Goal: Information Seeking & Learning: Learn about a topic

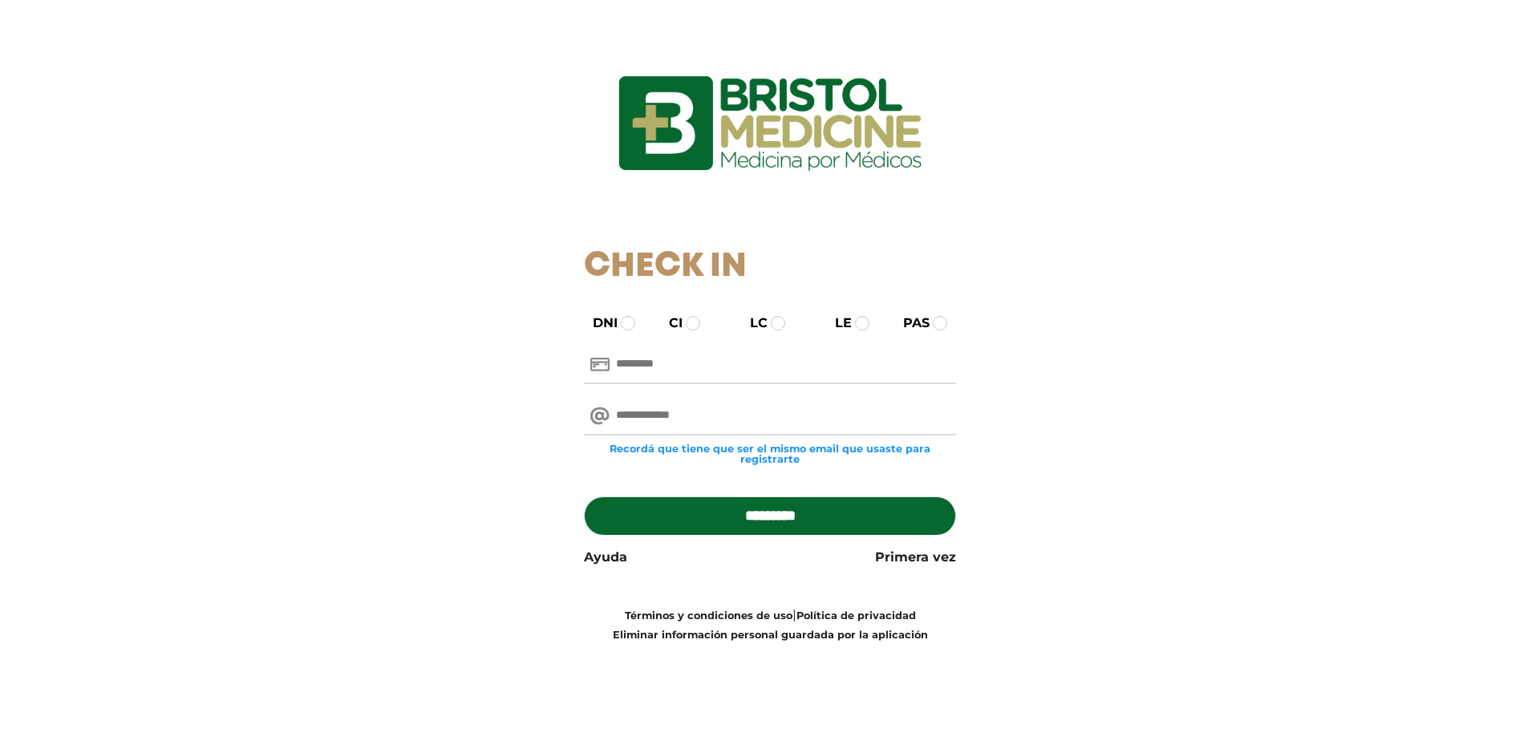
click at [635, 359] on input "text" at bounding box center [770, 365] width 373 height 39
type input "********"
click at [691, 421] on input "email" at bounding box center [770, 416] width 373 height 39
type input "**********"
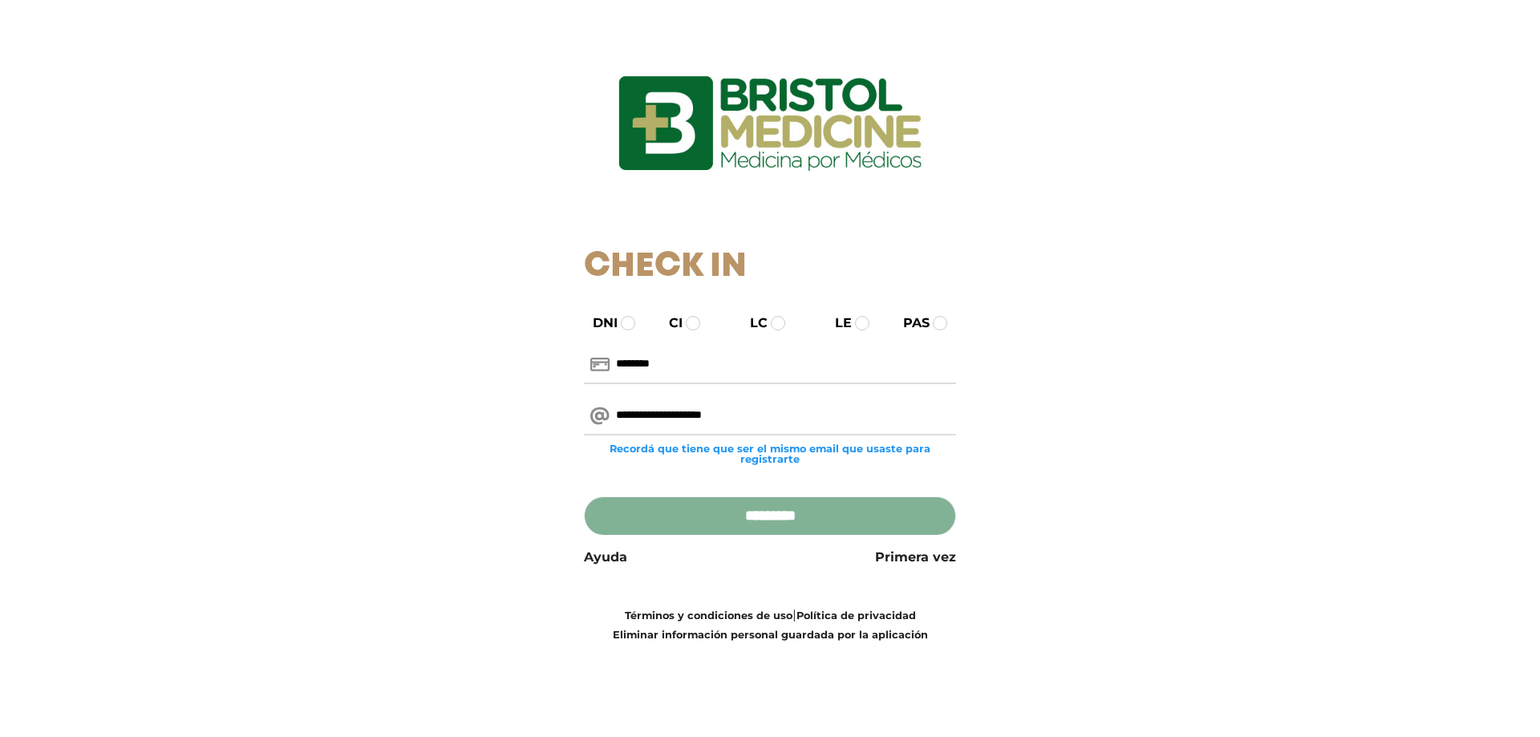
click at [870, 517] on input "*********" at bounding box center [770, 516] width 373 height 39
type input "**********"
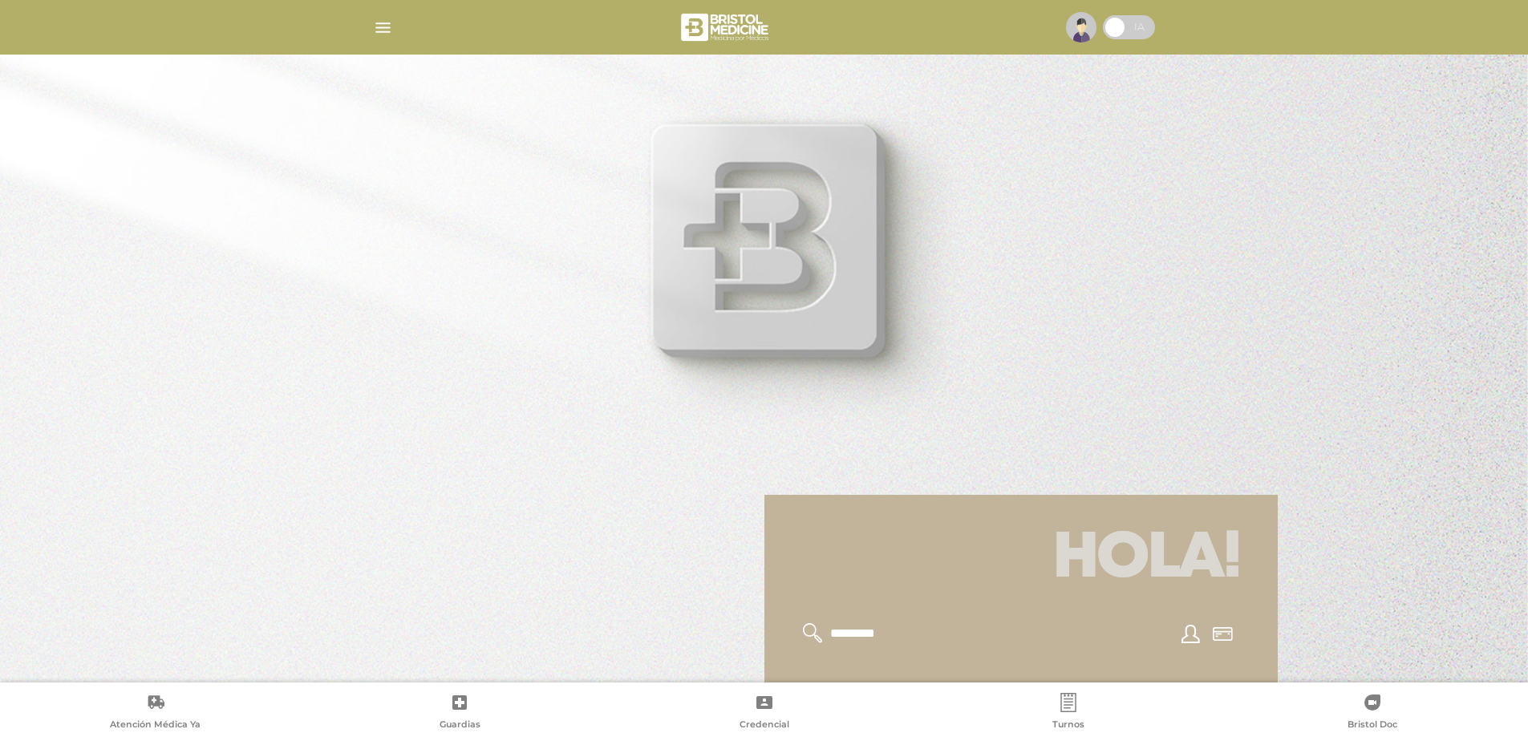
click at [1138, 28] on span at bounding box center [1129, 27] width 52 height 24
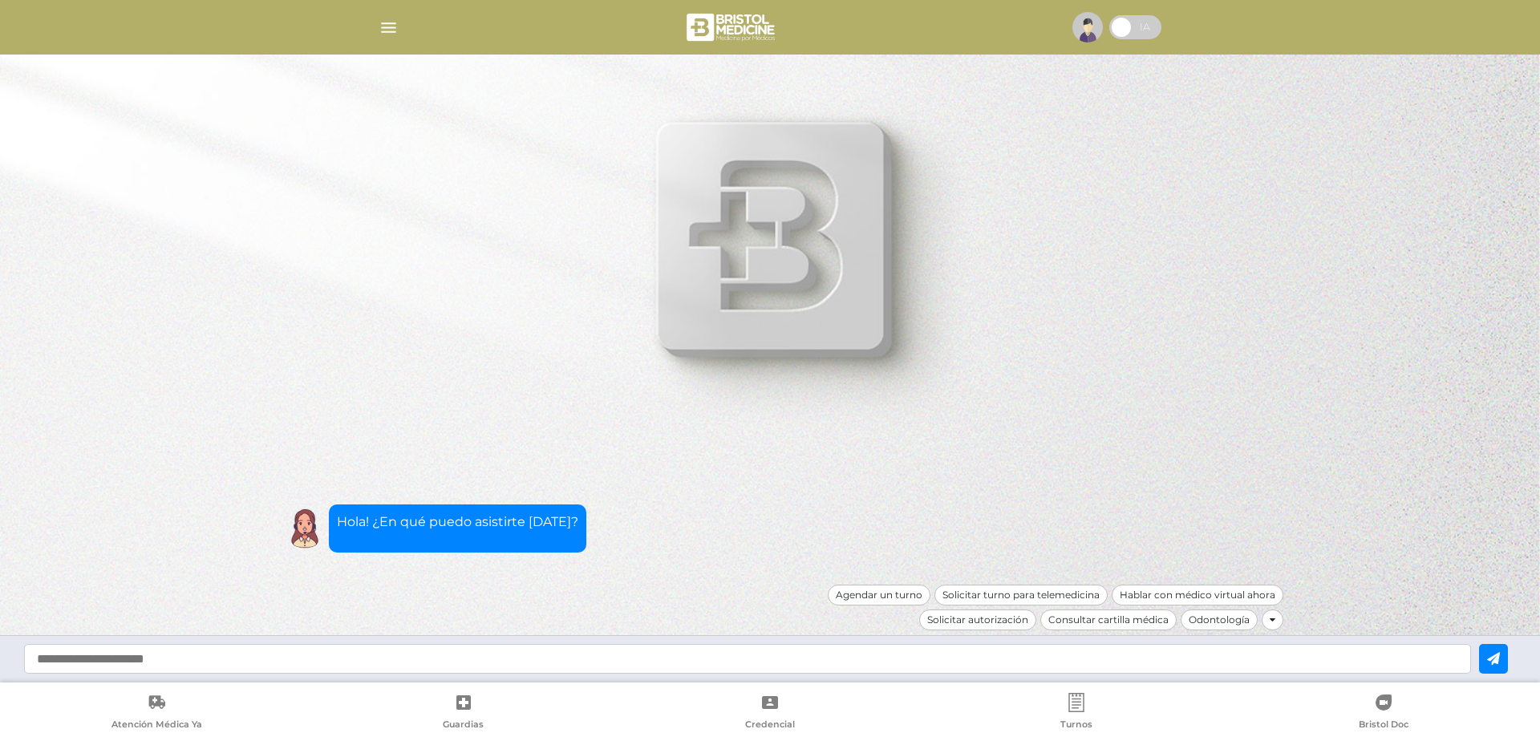
click at [1122, 24] on span at bounding box center [1136, 27] width 52 height 24
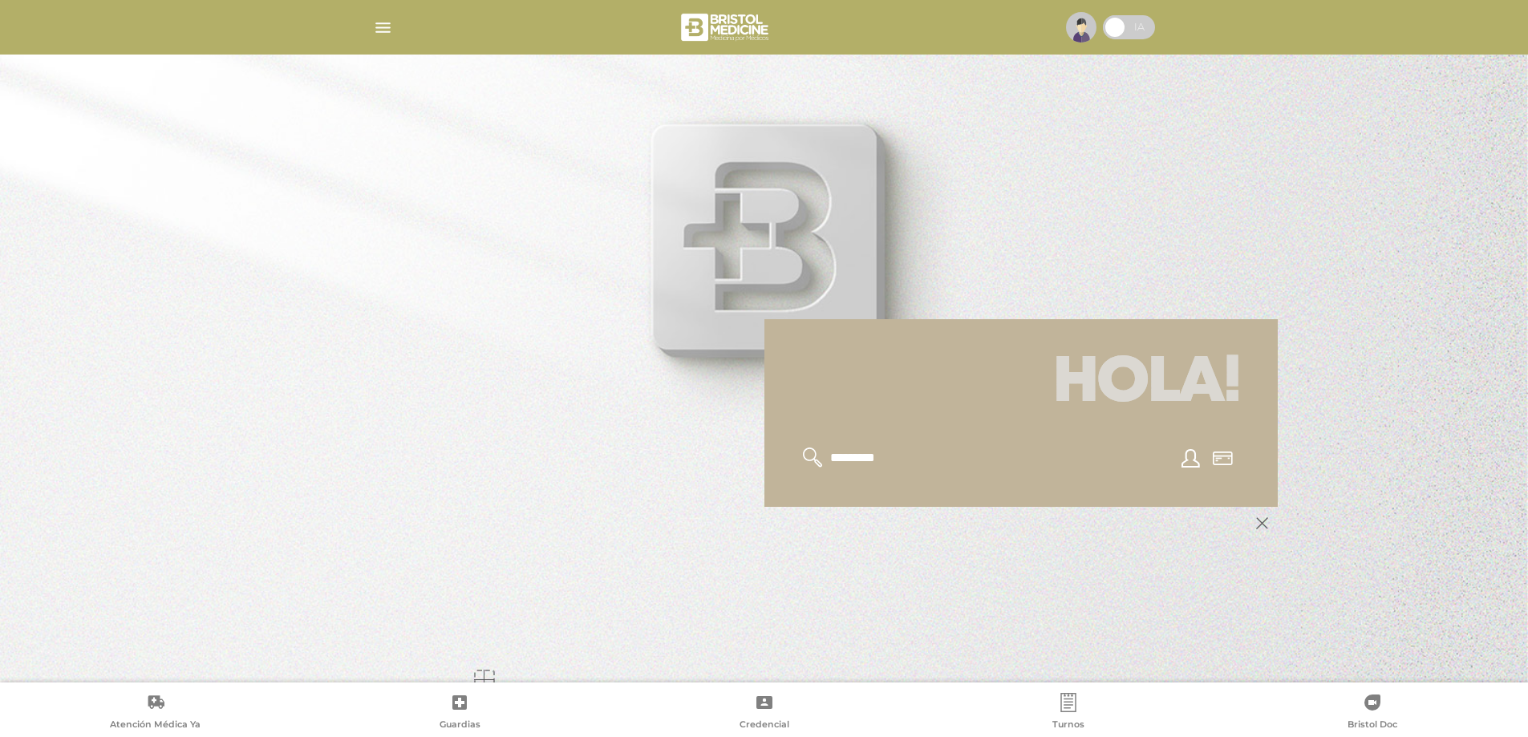
scroll to position [193, 0]
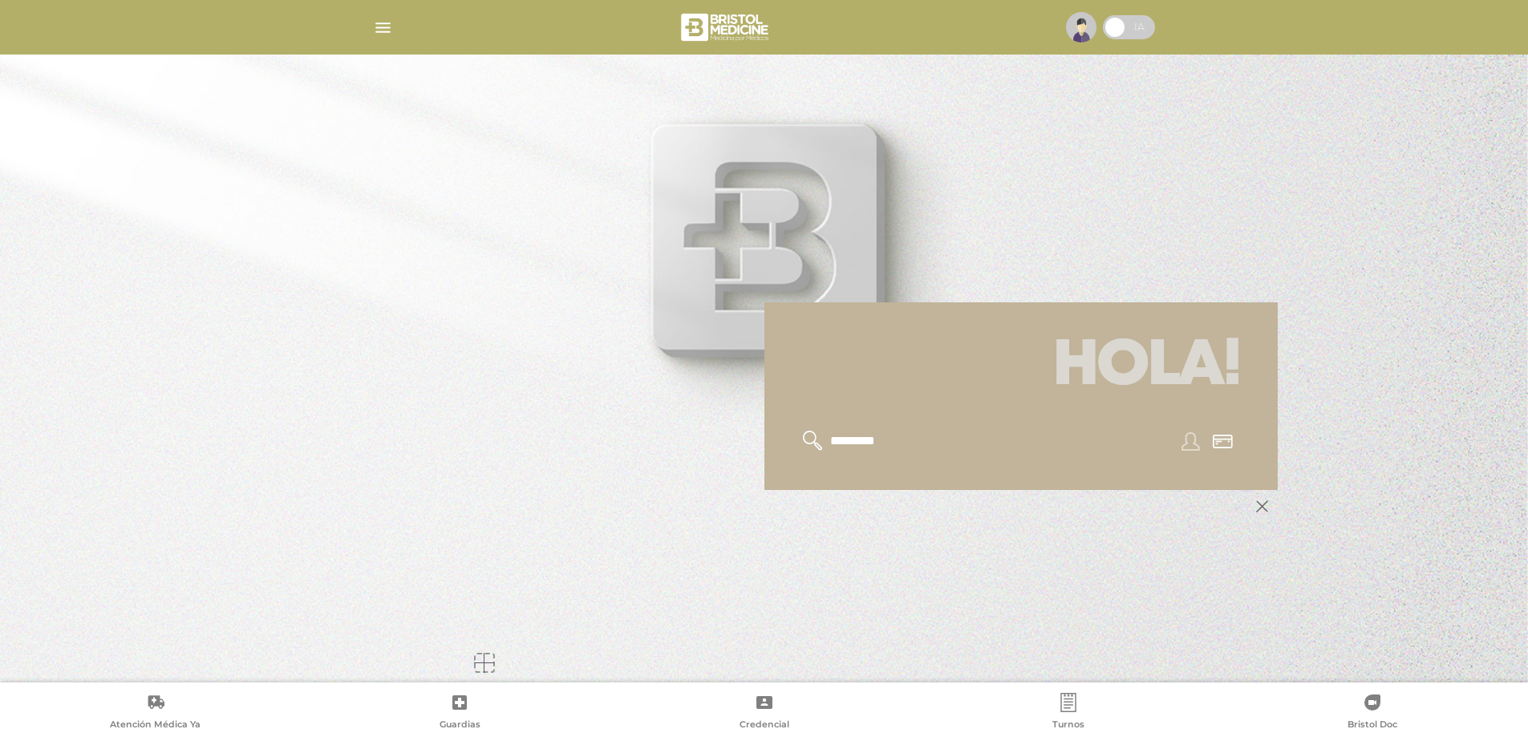
click at [1175, 446] on link at bounding box center [1190, 441] width 31 height 19
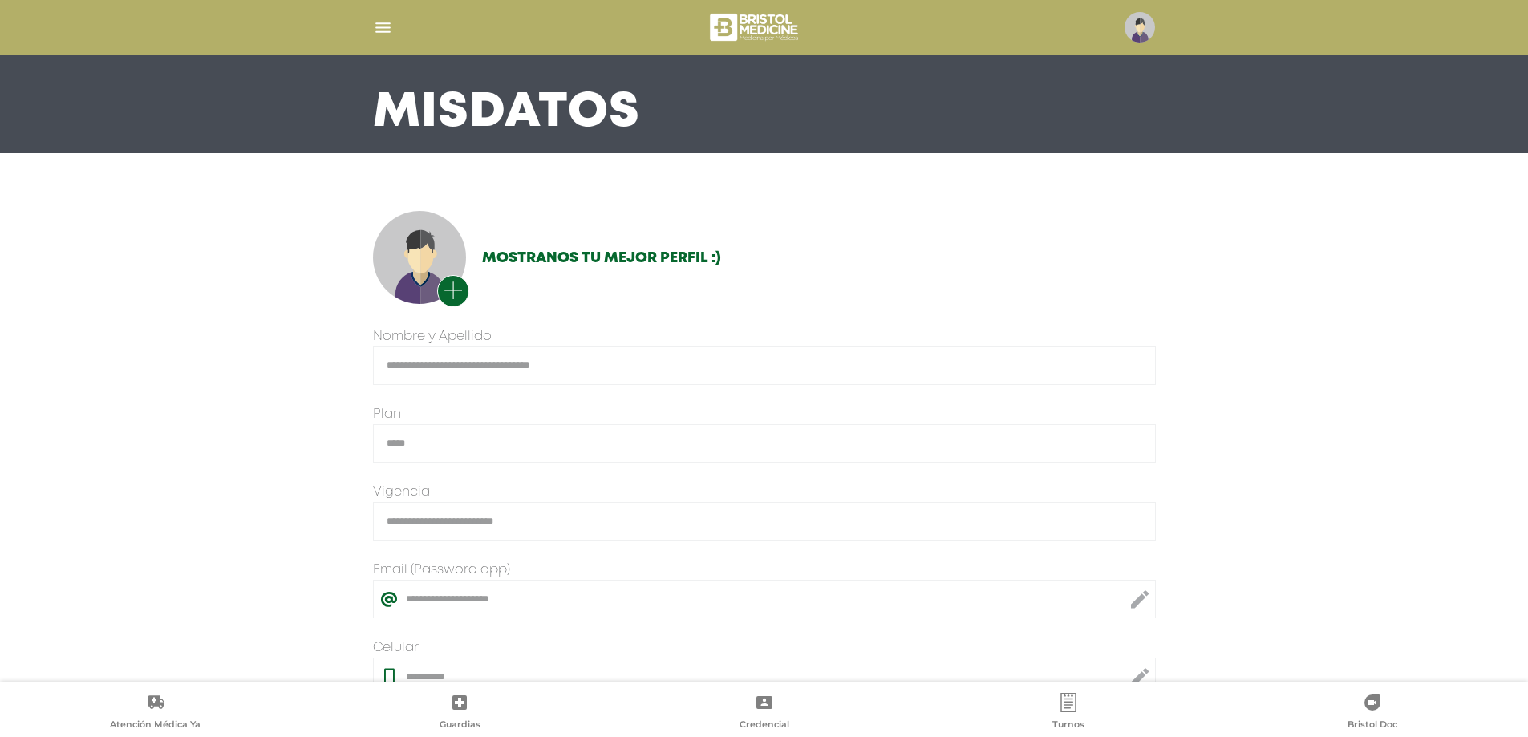
scroll to position [174, 0]
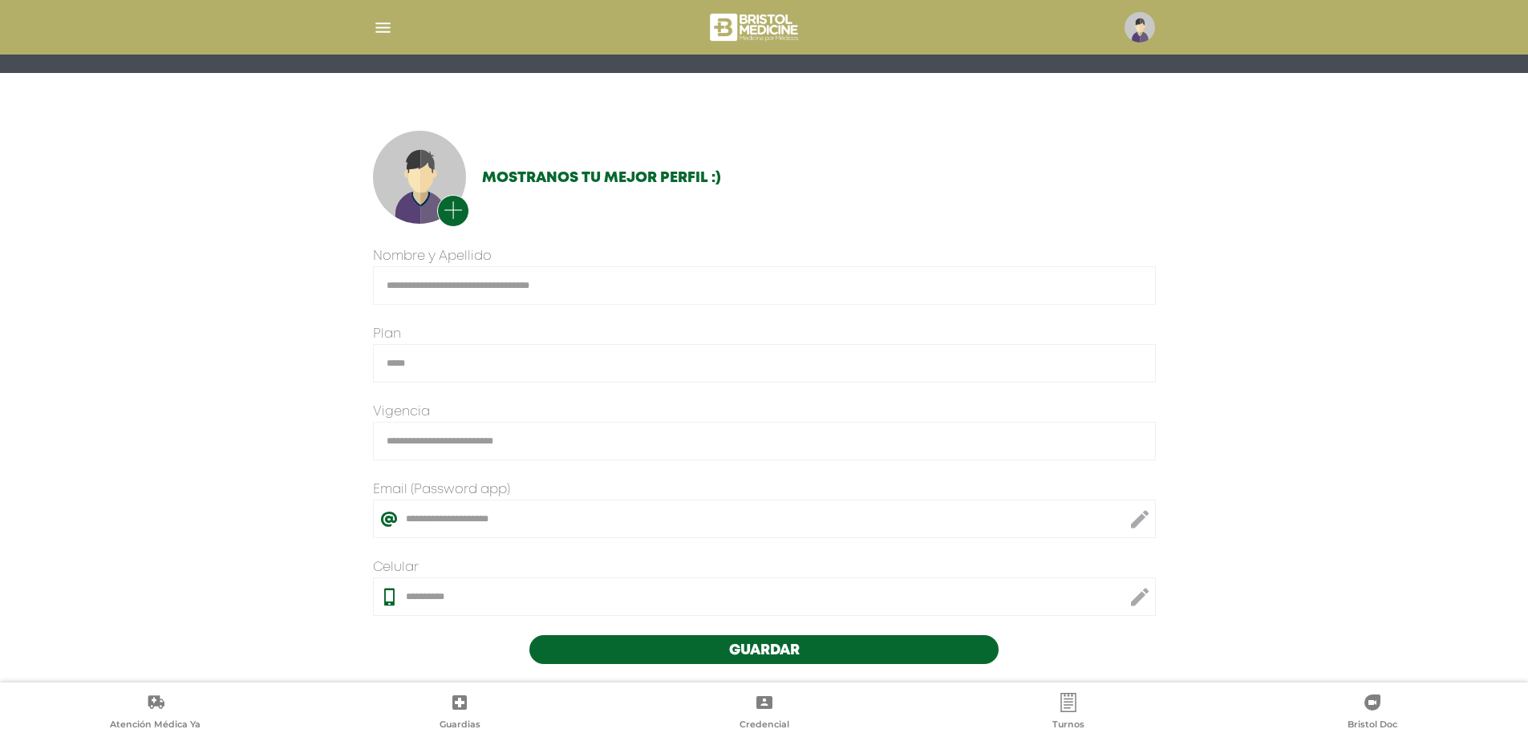
click at [854, 647] on button "Guardar" at bounding box center [765, 649] width 470 height 29
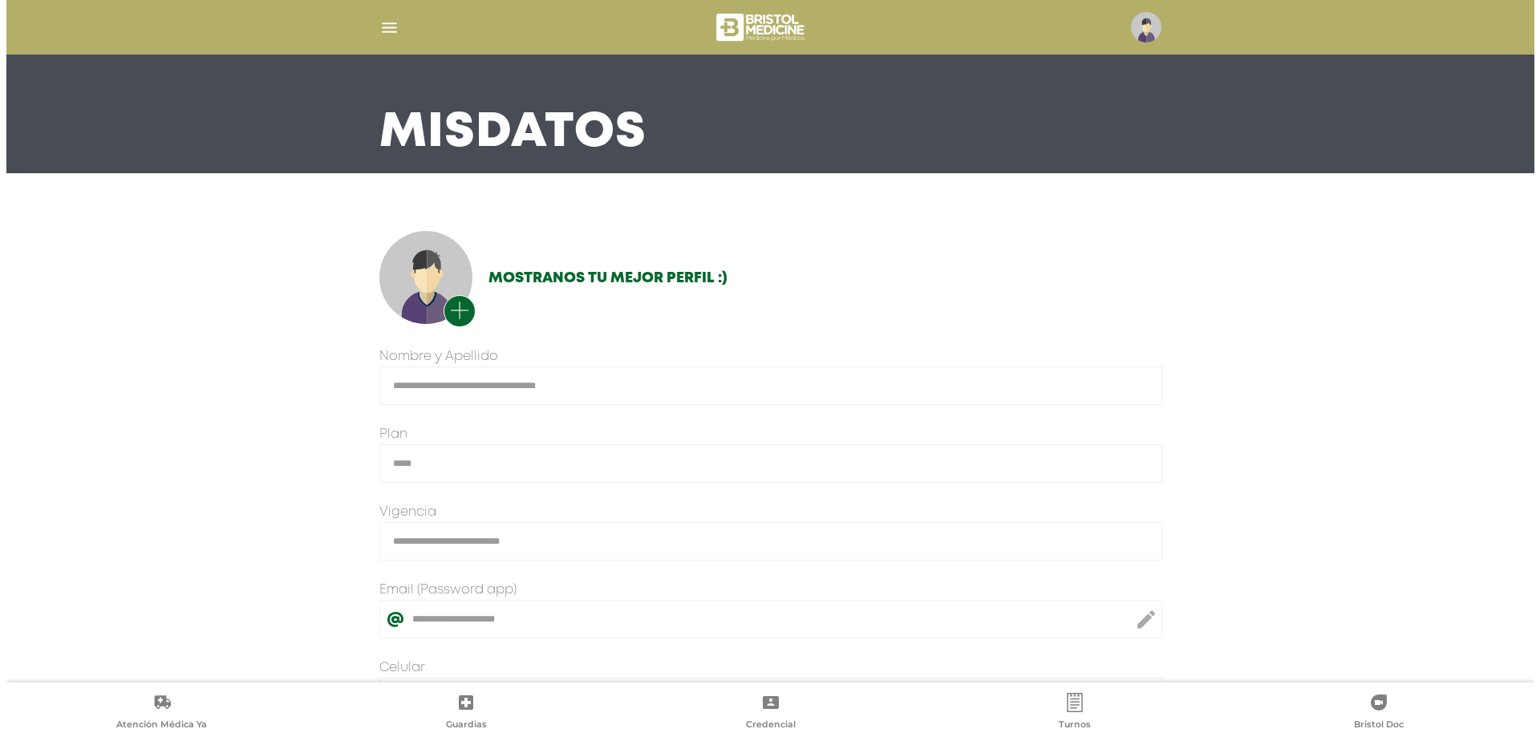
scroll to position [174, 0]
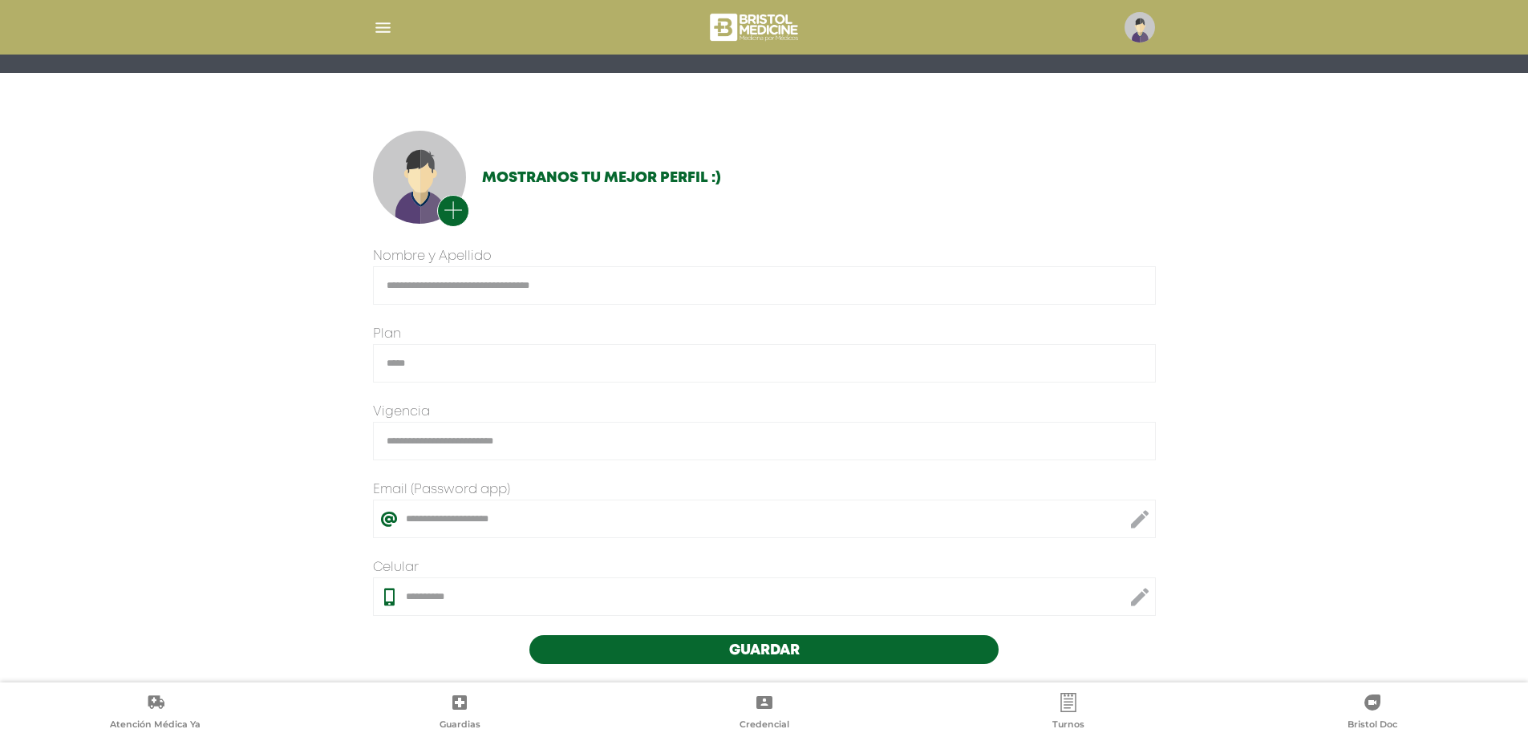
click at [375, 26] on img "button" at bounding box center [383, 28] width 20 height 20
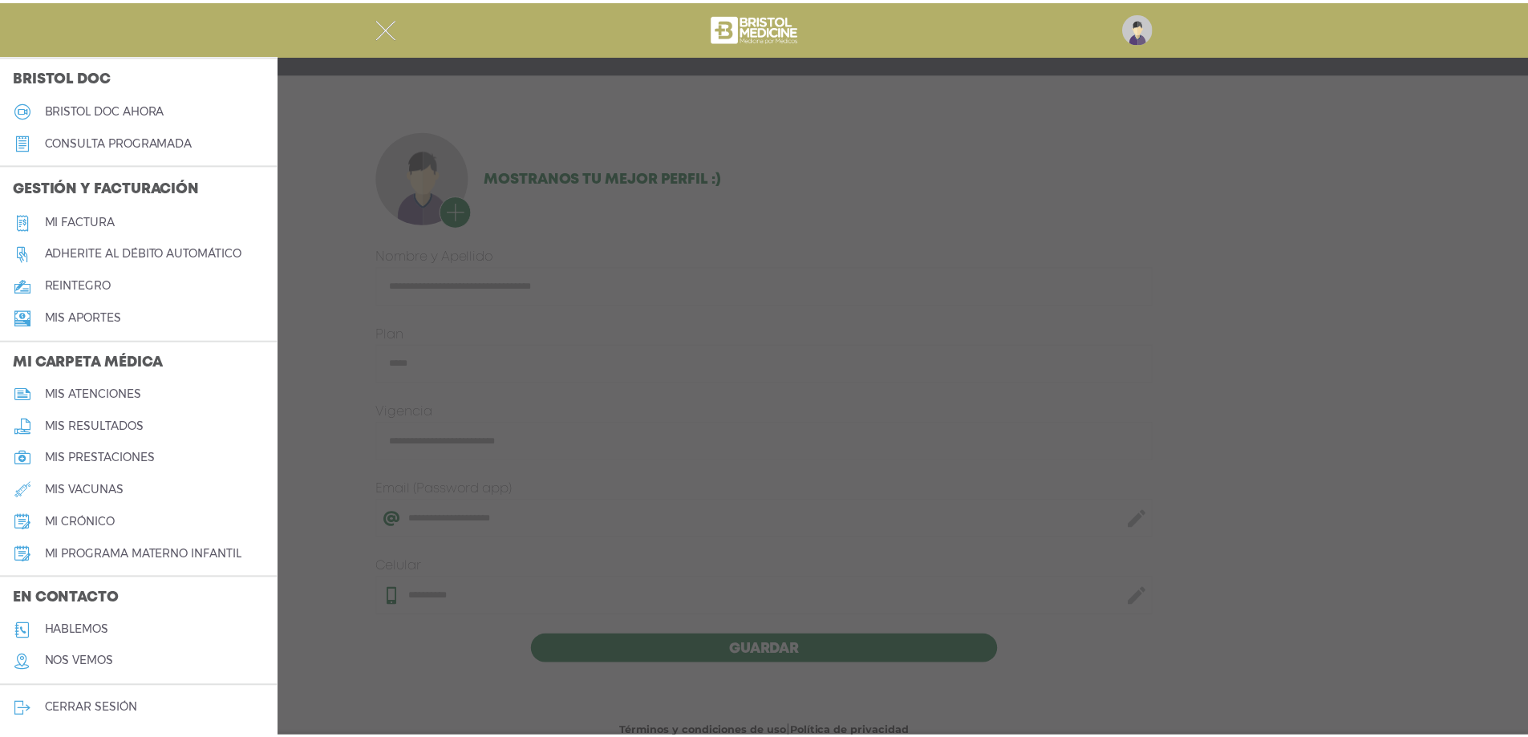
scroll to position [469, 0]
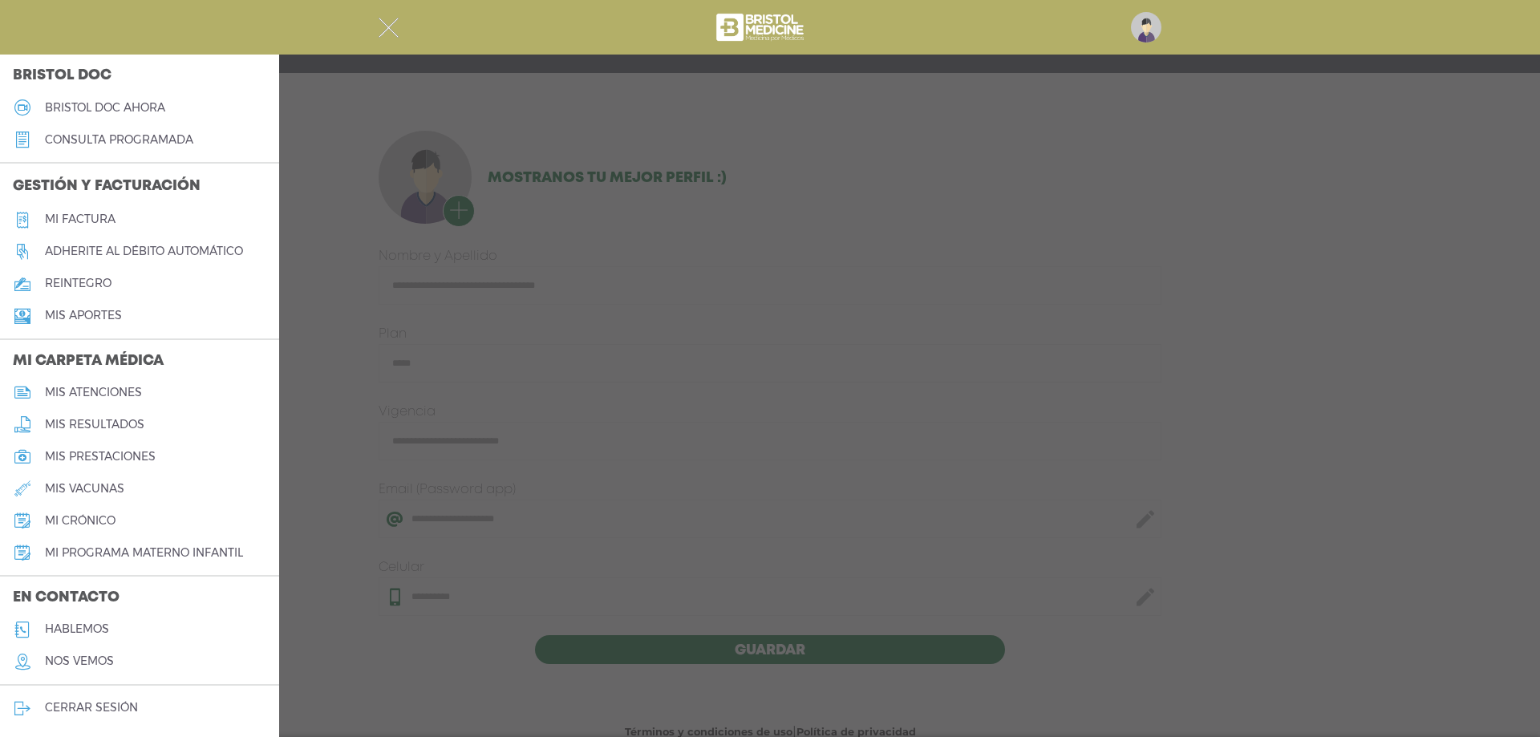
click at [106, 430] on h5 "mis resultados" at bounding box center [94, 425] width 99 height 14
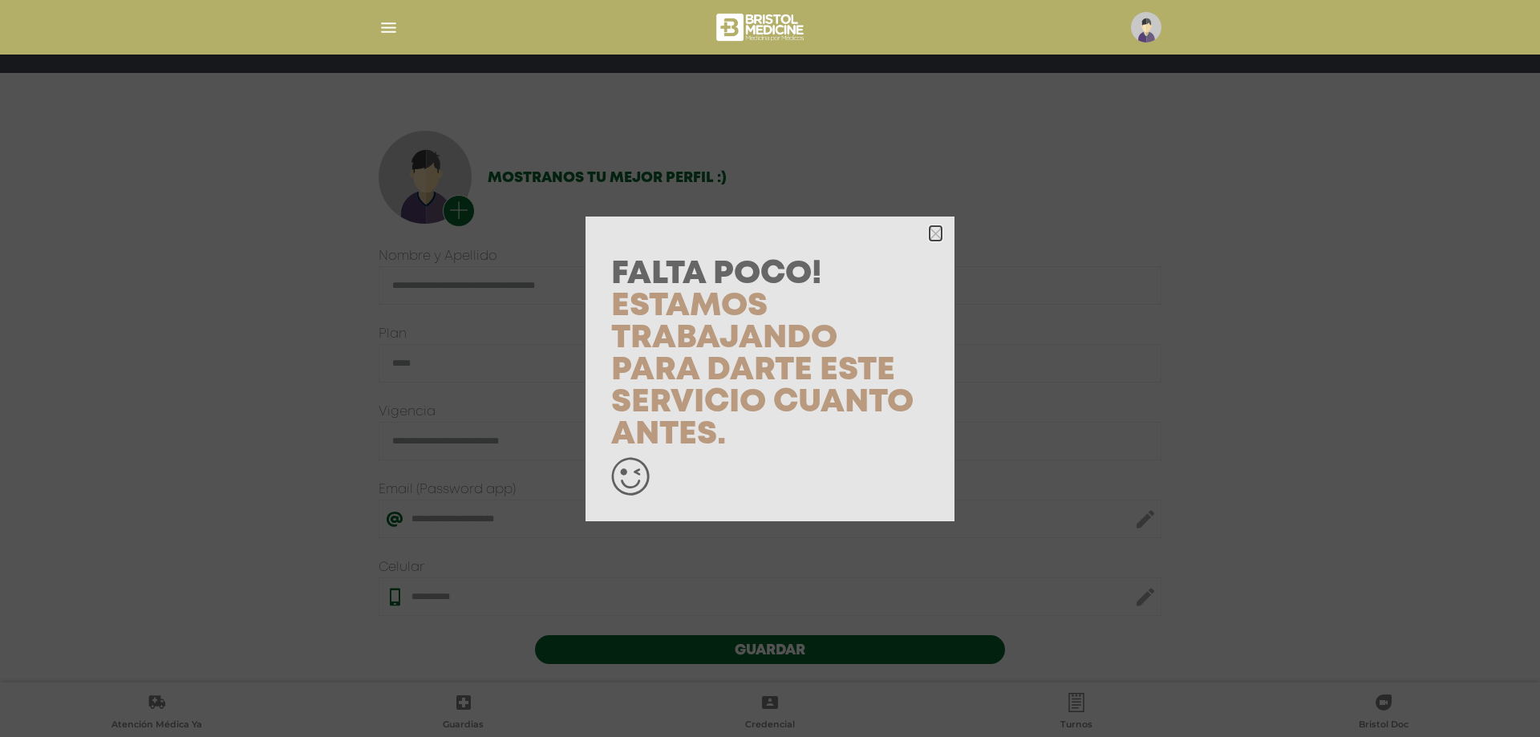
click at [942, 230] on div at bounding box center [770, 233] width 369 height 32
click at [367, 22] on div "Falta Poco! Estamos trabajando para darte este servicio cuanto antes." at bounding box center [770, 368] width 1540 height 737
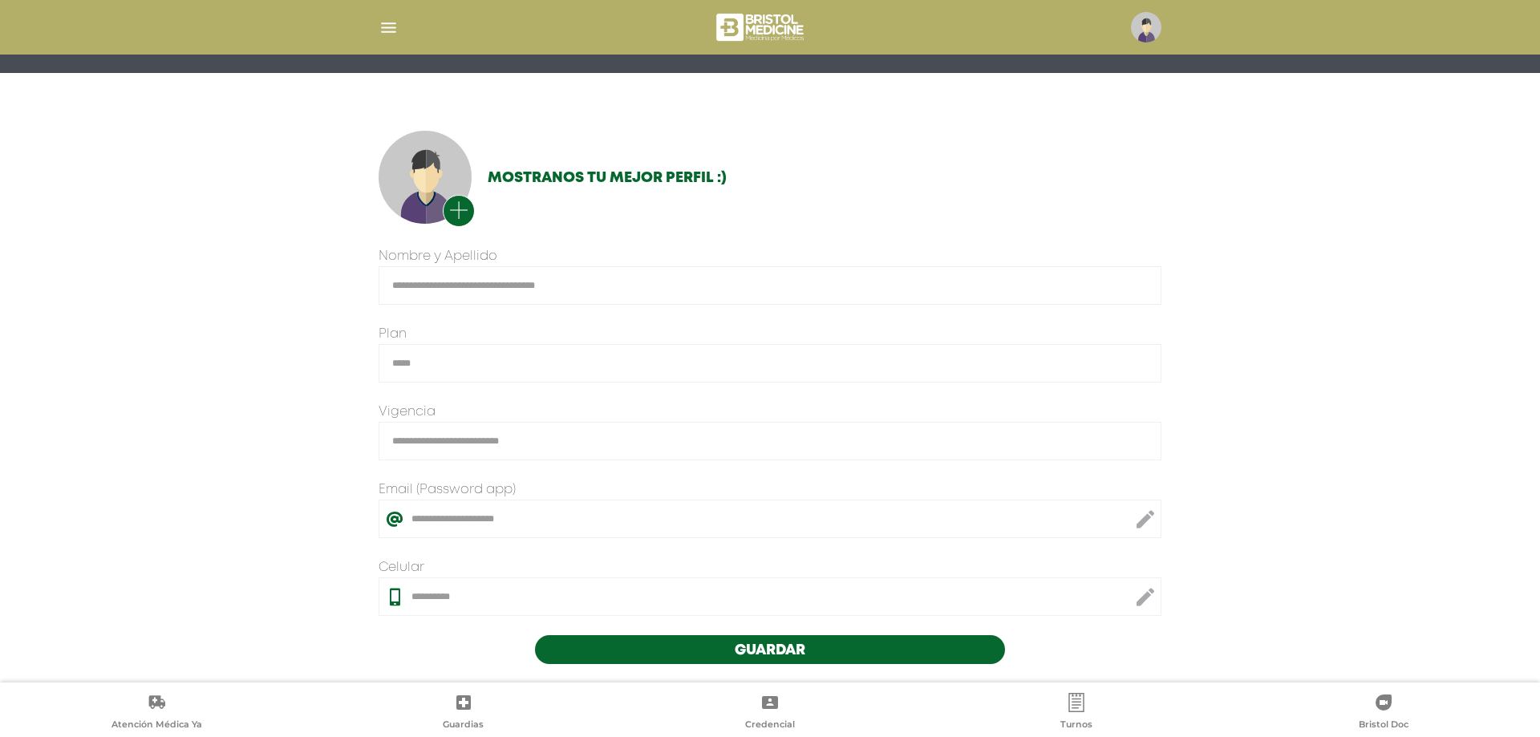
click at [388, 32] on img "button" at bounding box center [389, 28] width 20 height 20
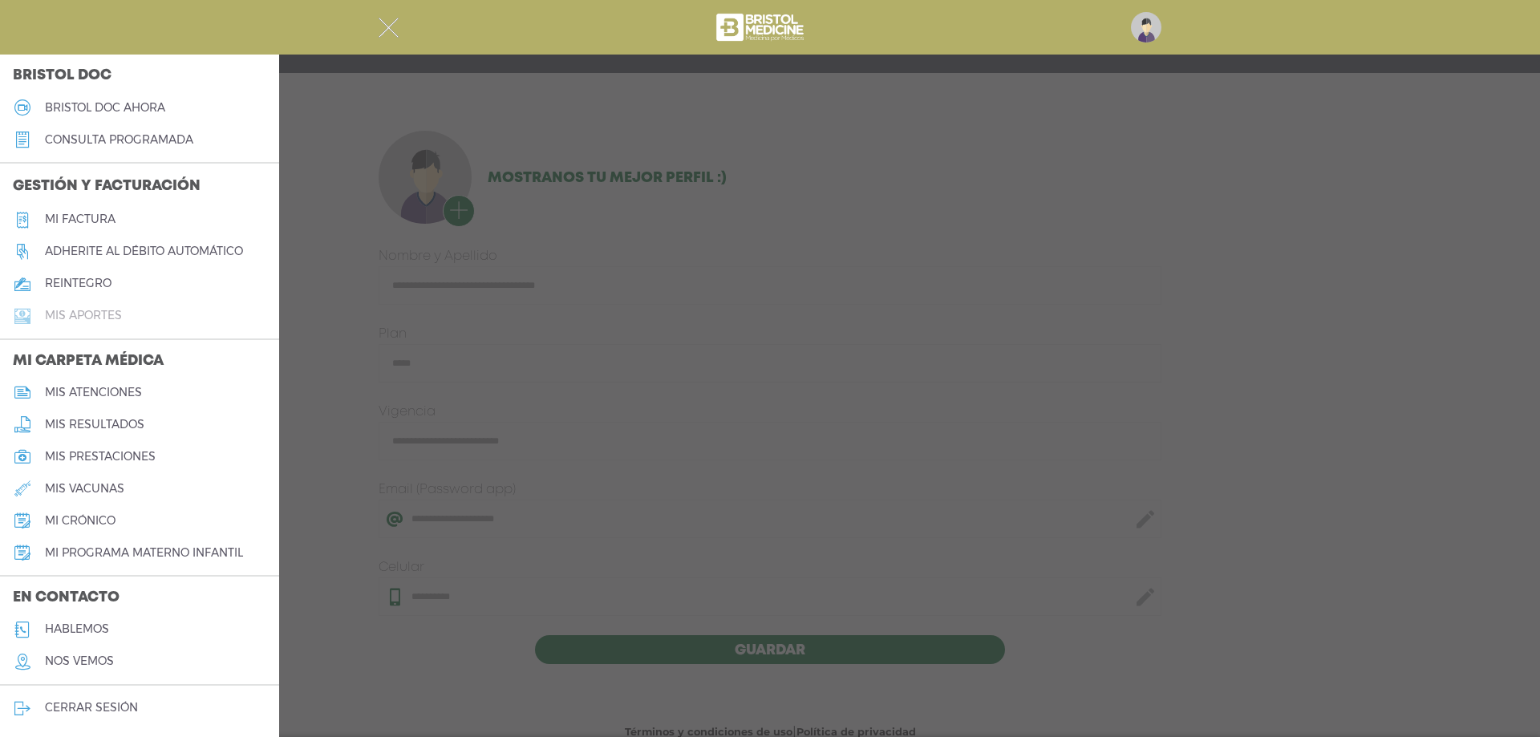
click at [82, 310] on h5 "Mis aportes" at bounding box center [83, 316] width 77 height 14
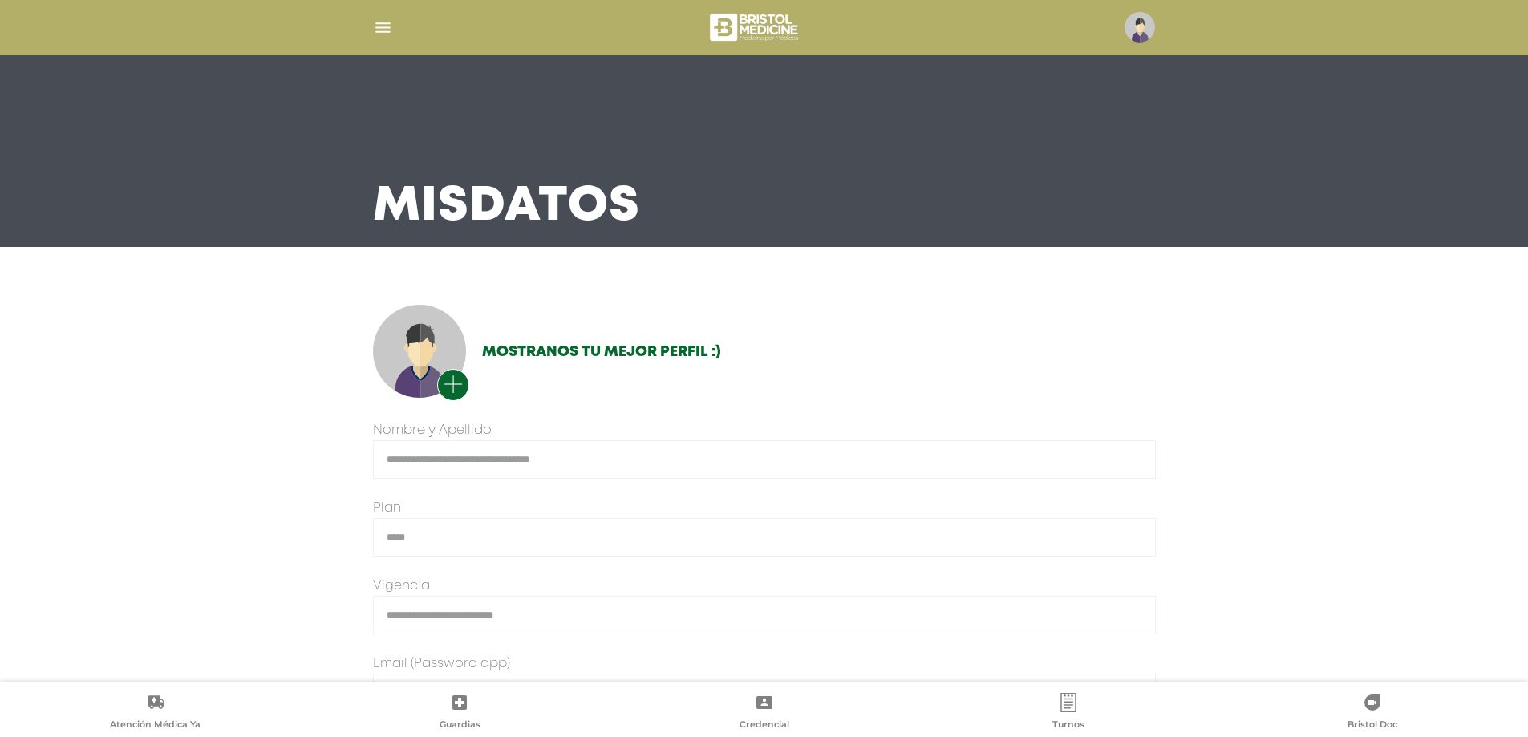
scroll to position [174, 0]
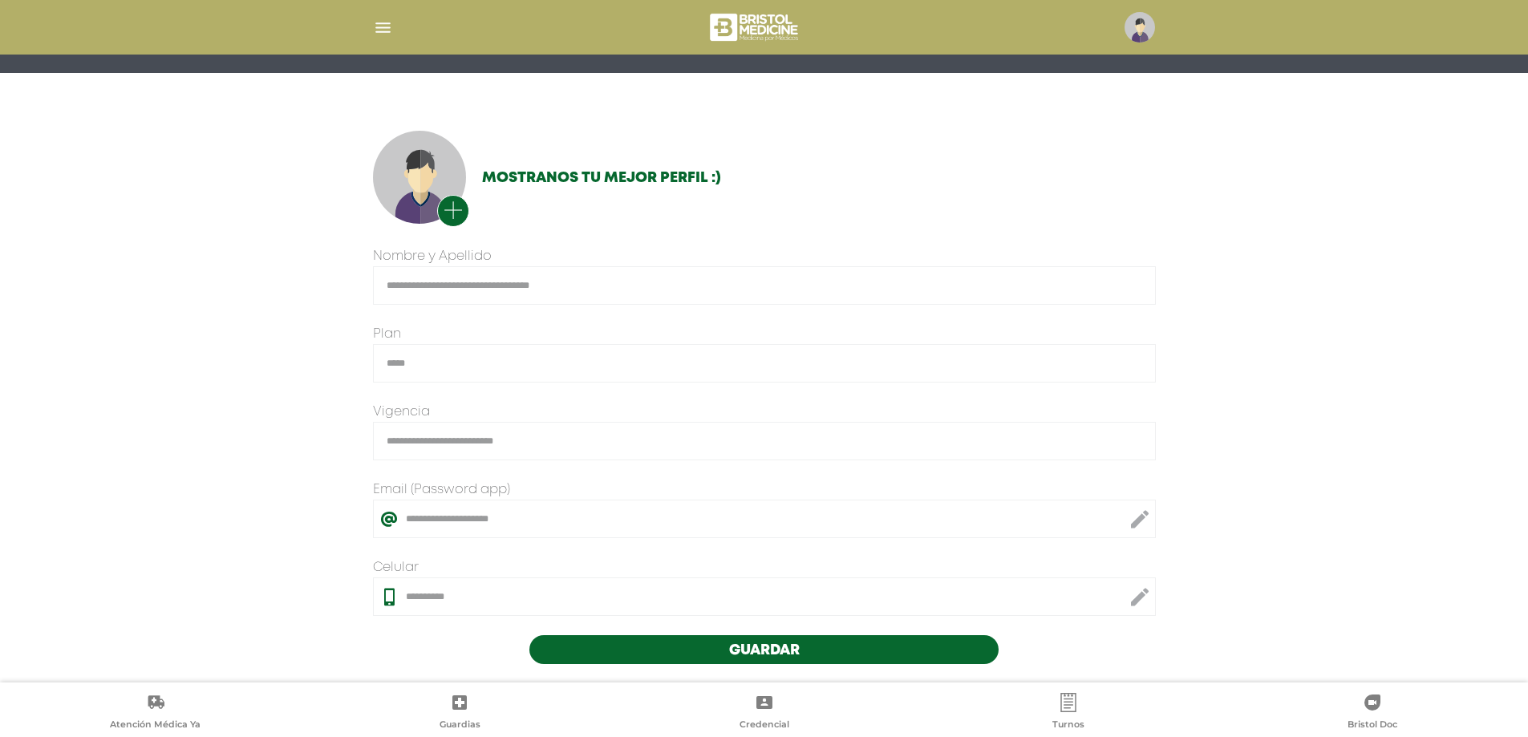
click at [382, 26] on img "button" at bounding box center [383, 28] width 20 height 20
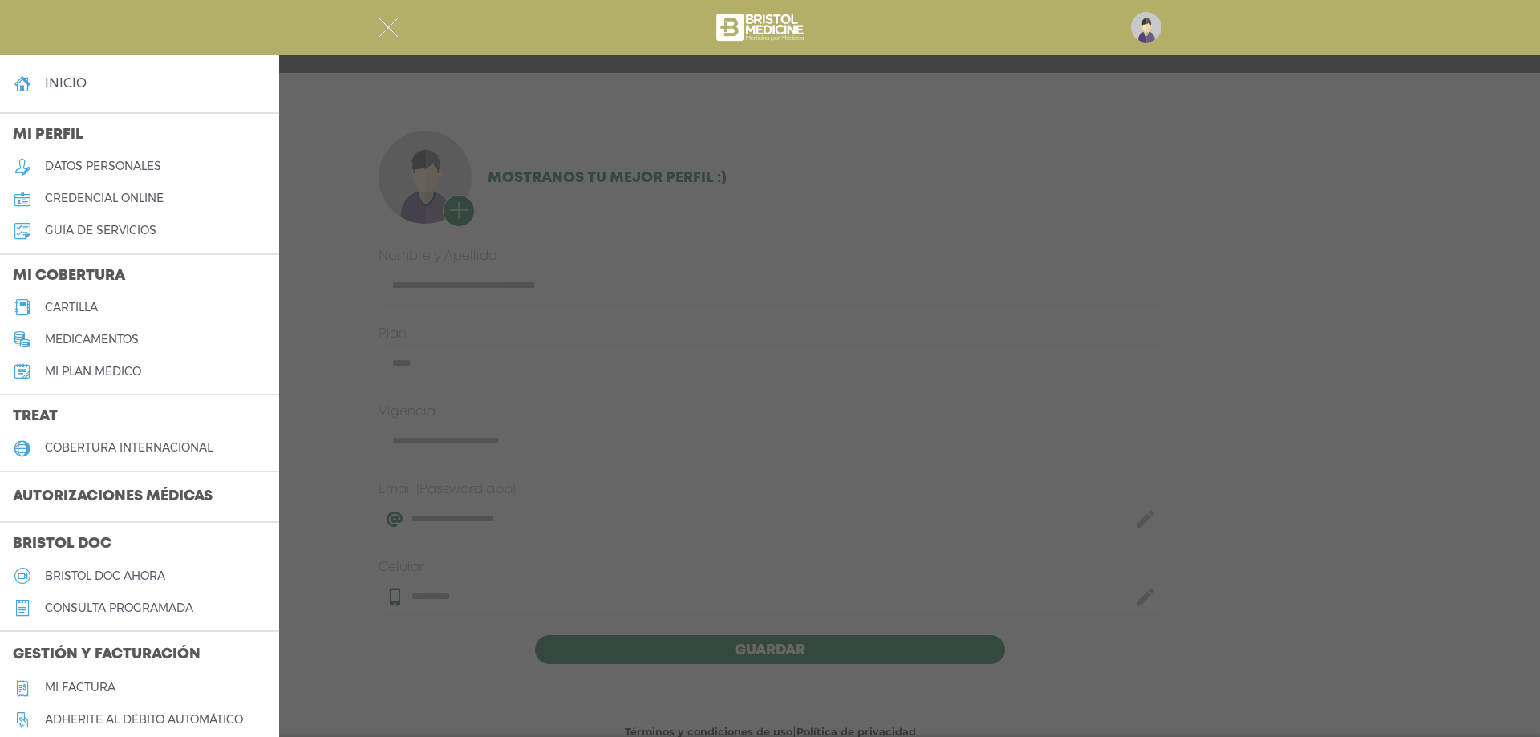
click at [121, 231] on h5 "guía de servicios" at bounding box center [101, 231] width 112 height 14
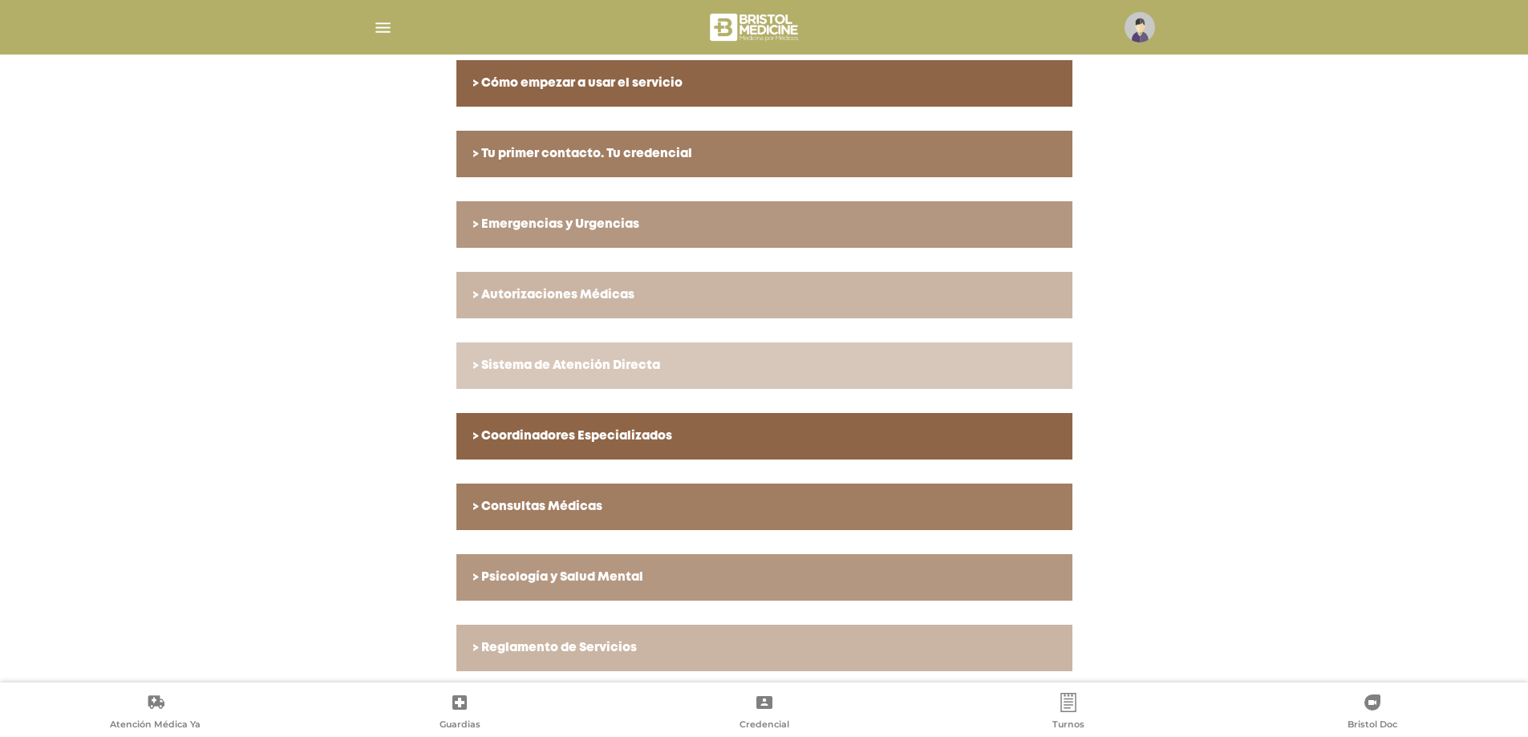
scroll to position [369, 0]
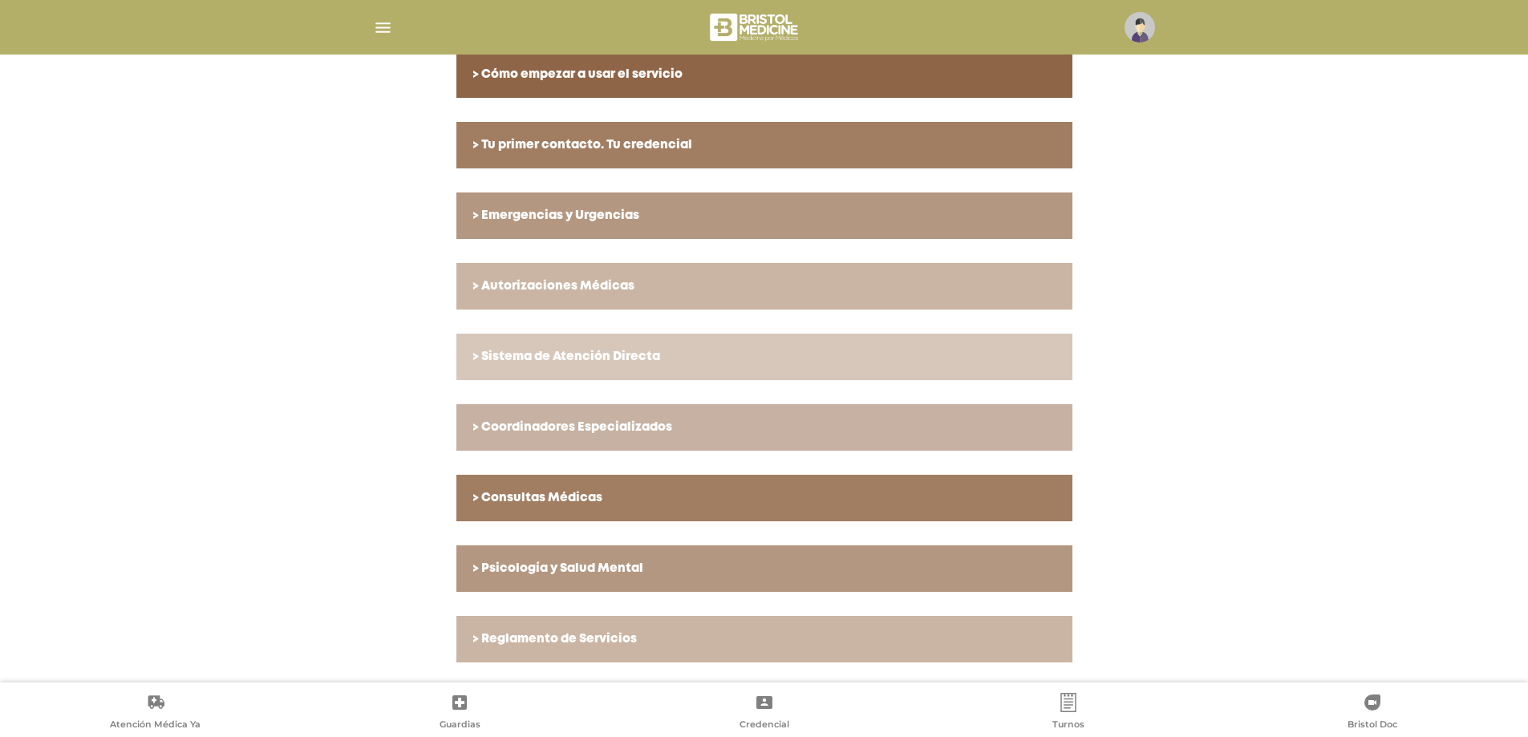
click at [710, 432] on h6 "> Coordinadores Especializados" at bounding box center [765, 427] width 584 height 14
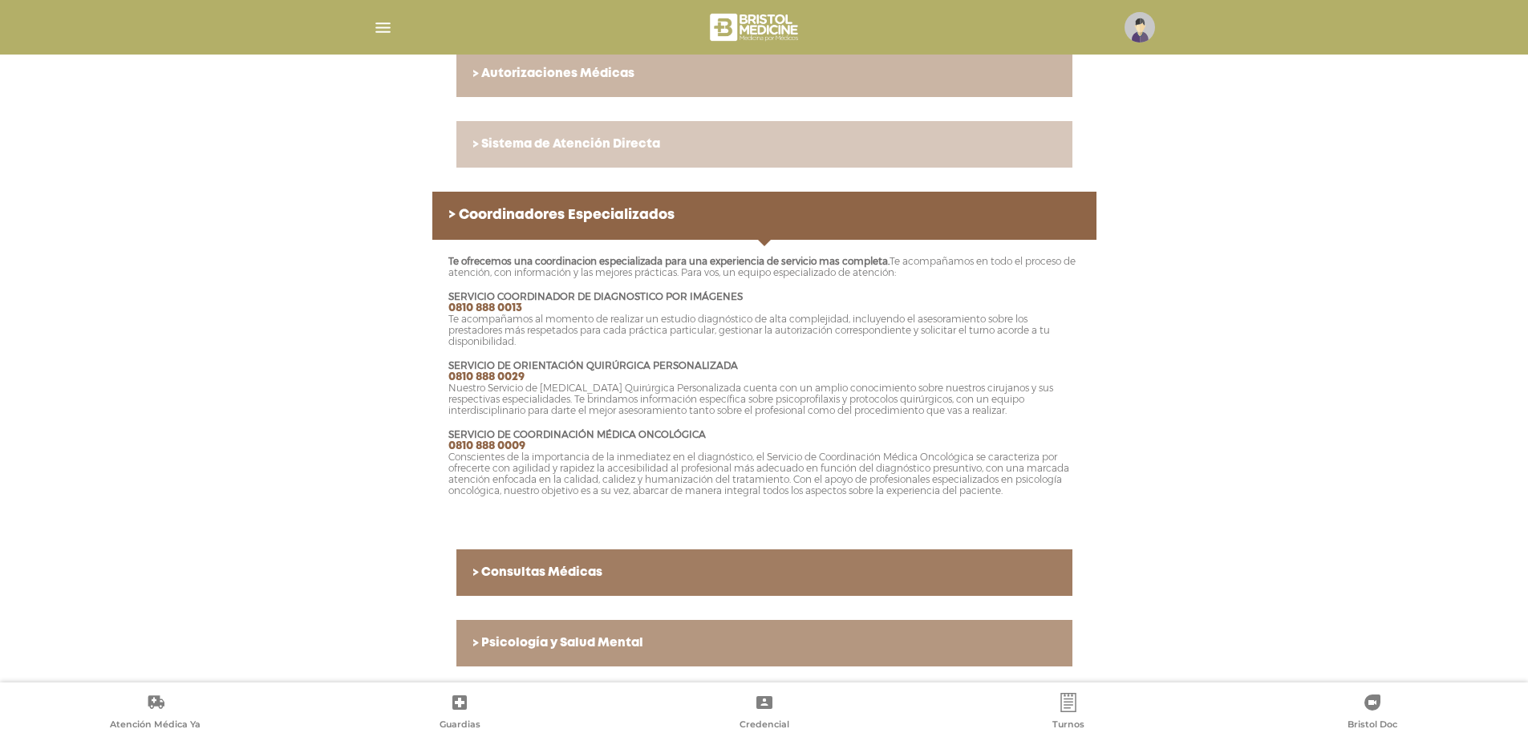
scroll to position [610, 0]
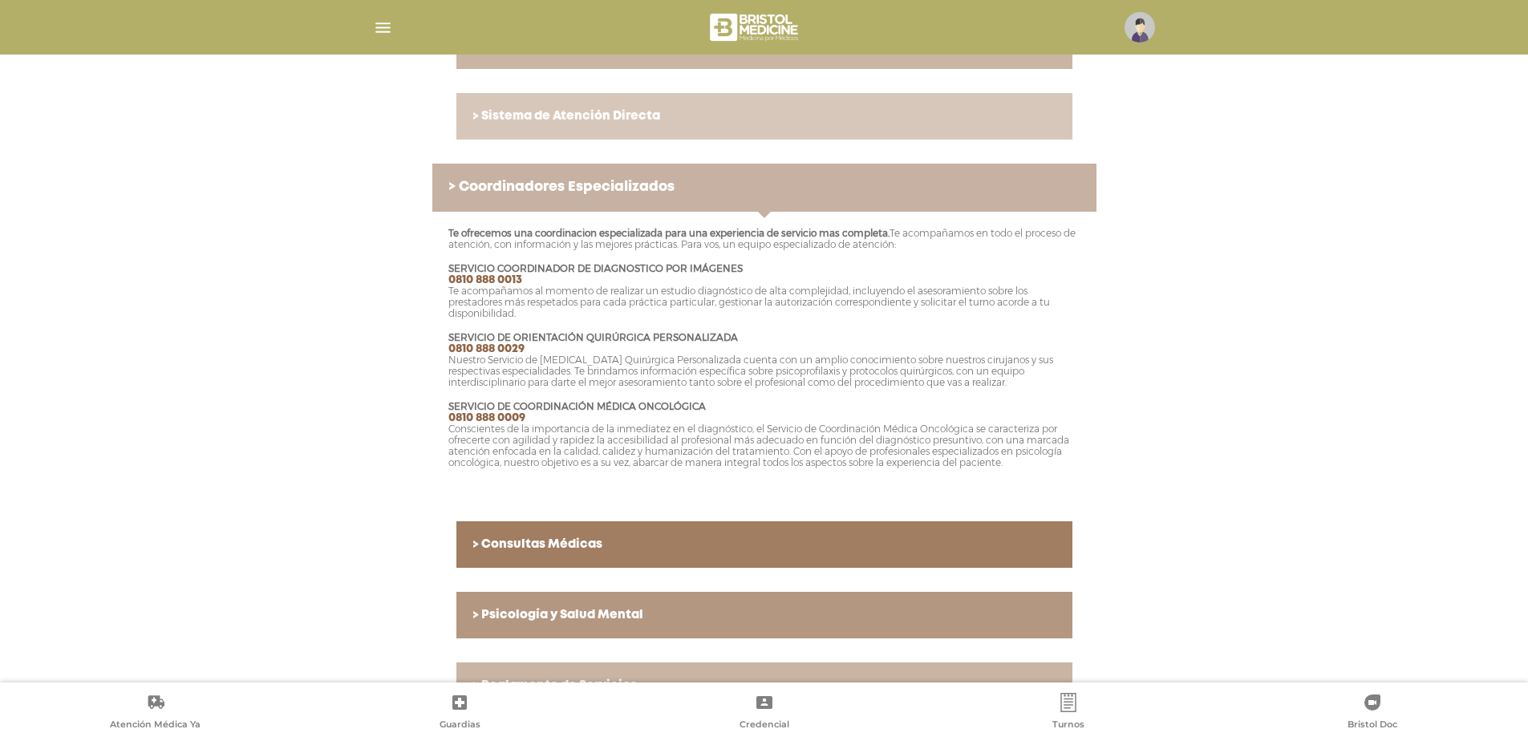
click at [622, 209] on link "> Coordinadores Especializados" at bounding box center [764, 188] width 664 height 48
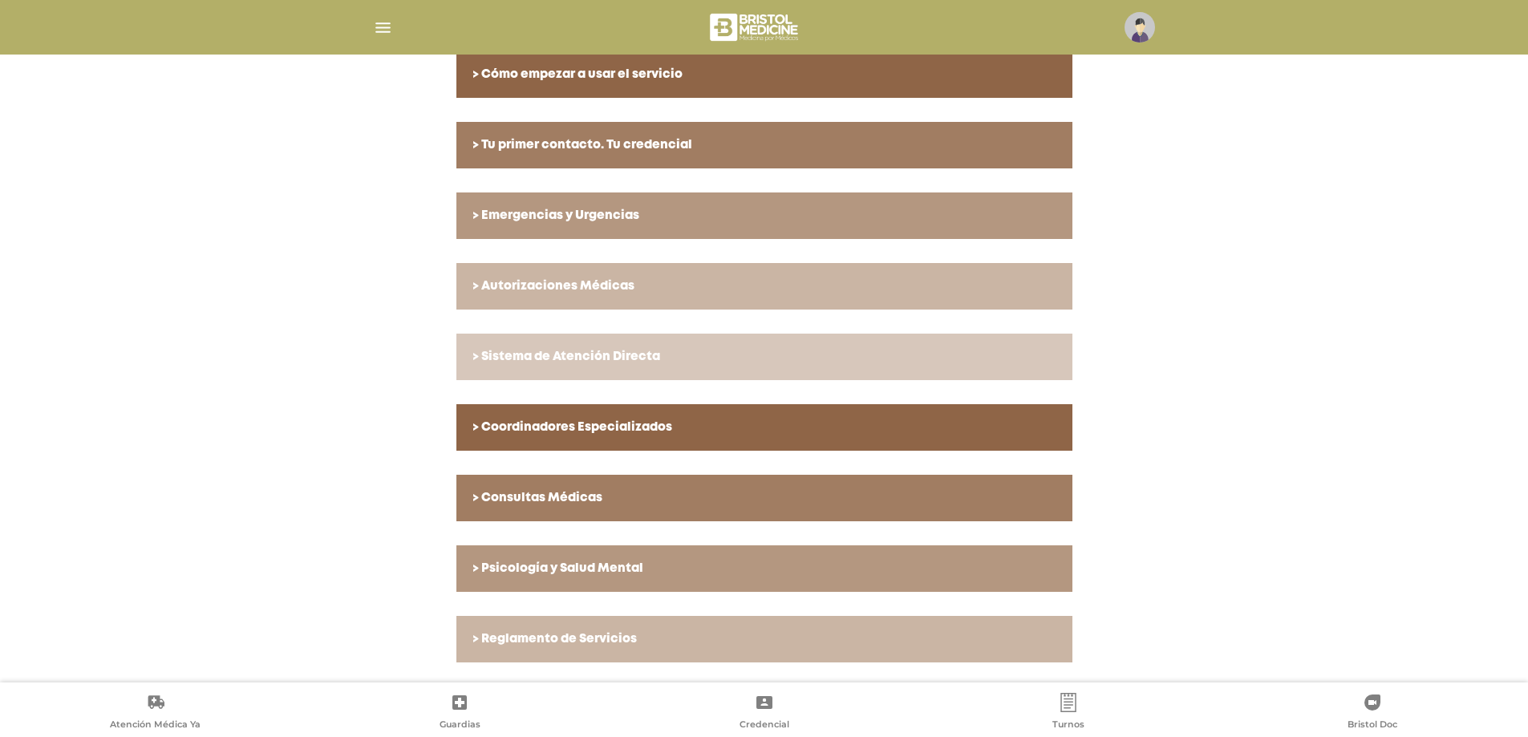
scroll to position [369, 0]
click at [659, 558] on link "> Psicología y Salud Mental" at bounding box center [765, 569] width 616 height 47
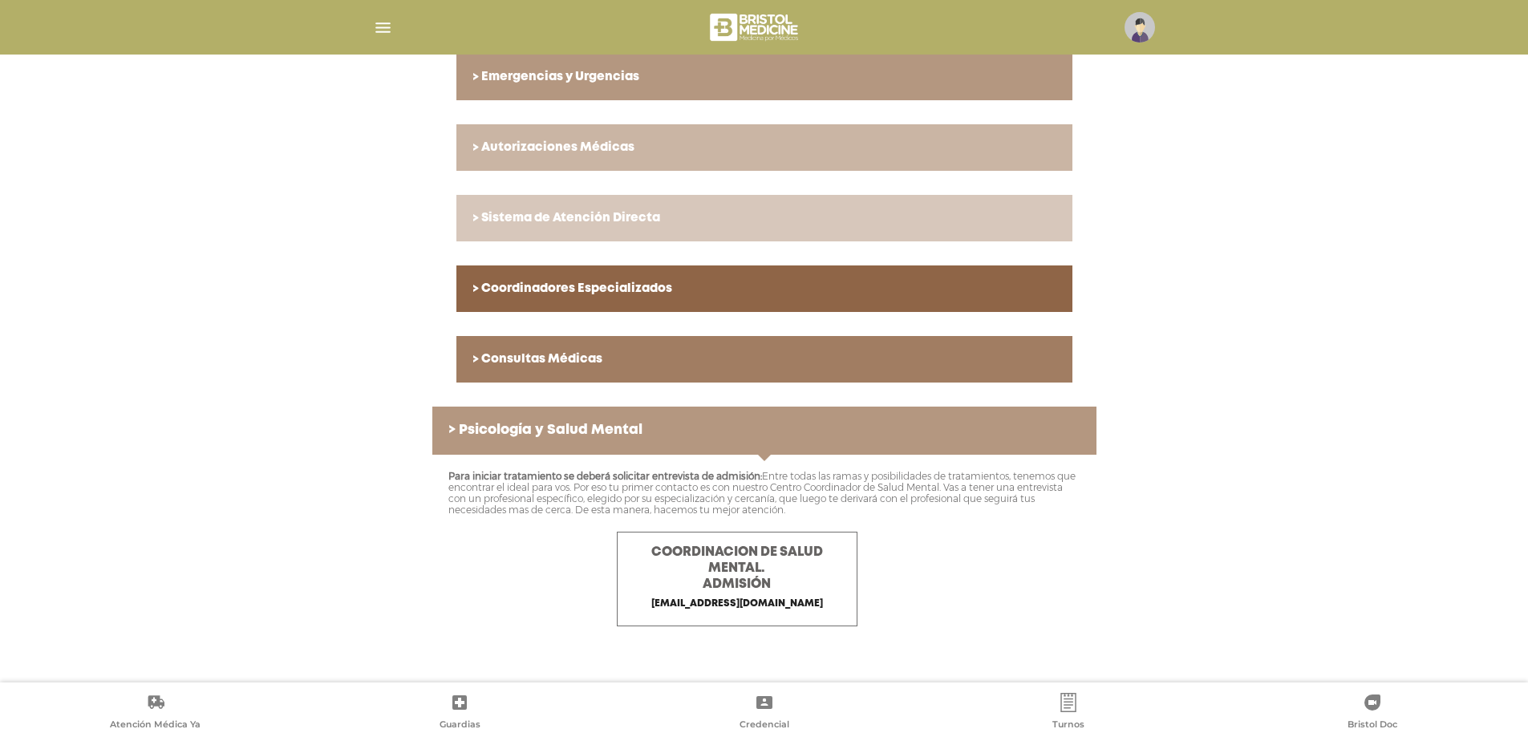
scroll to position [575, 0]
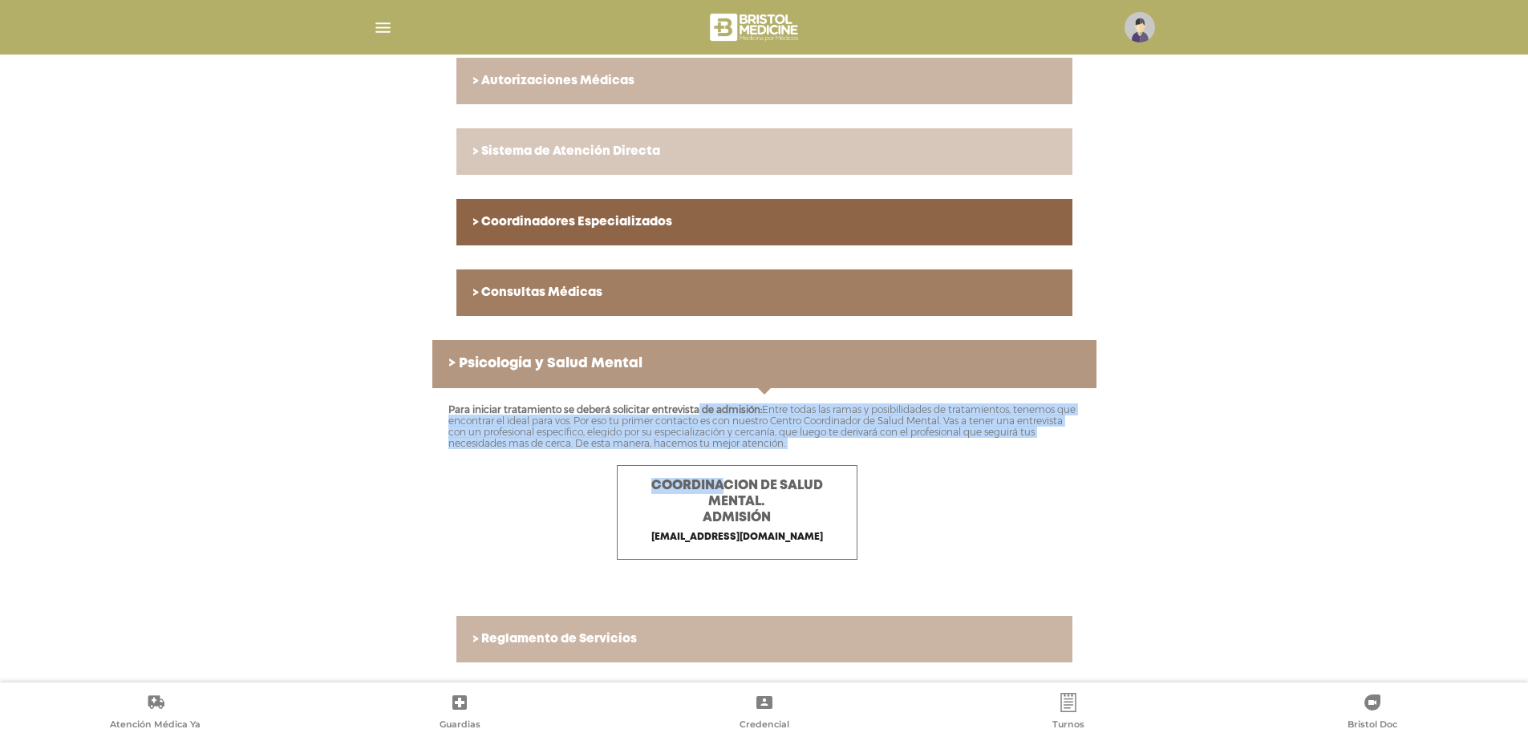
drag, startPoint x: 639, startPoint y: 409, endPoint x: 722, endPoint y: 464, distance: 99.7
click at [722, 464] on div "Para iniciar tratamiento se deberá solicitar entrevista de admisión: Entre toda…" at bounding box center [764, 490] width 664 height 204
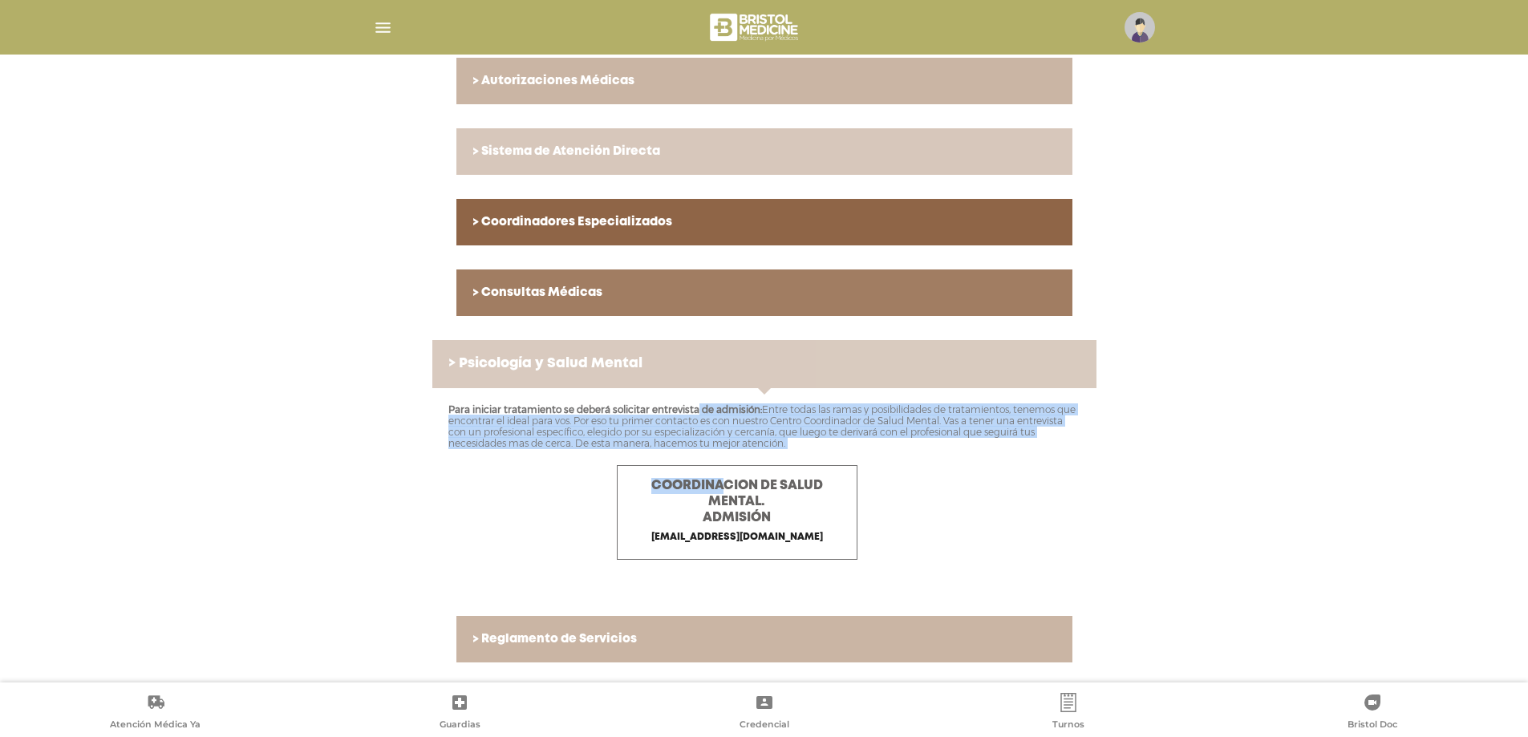
click at [448, 369] on h6 "> Psicología y Salud Mental" at bounding box center [764, 364] width 632 height 16
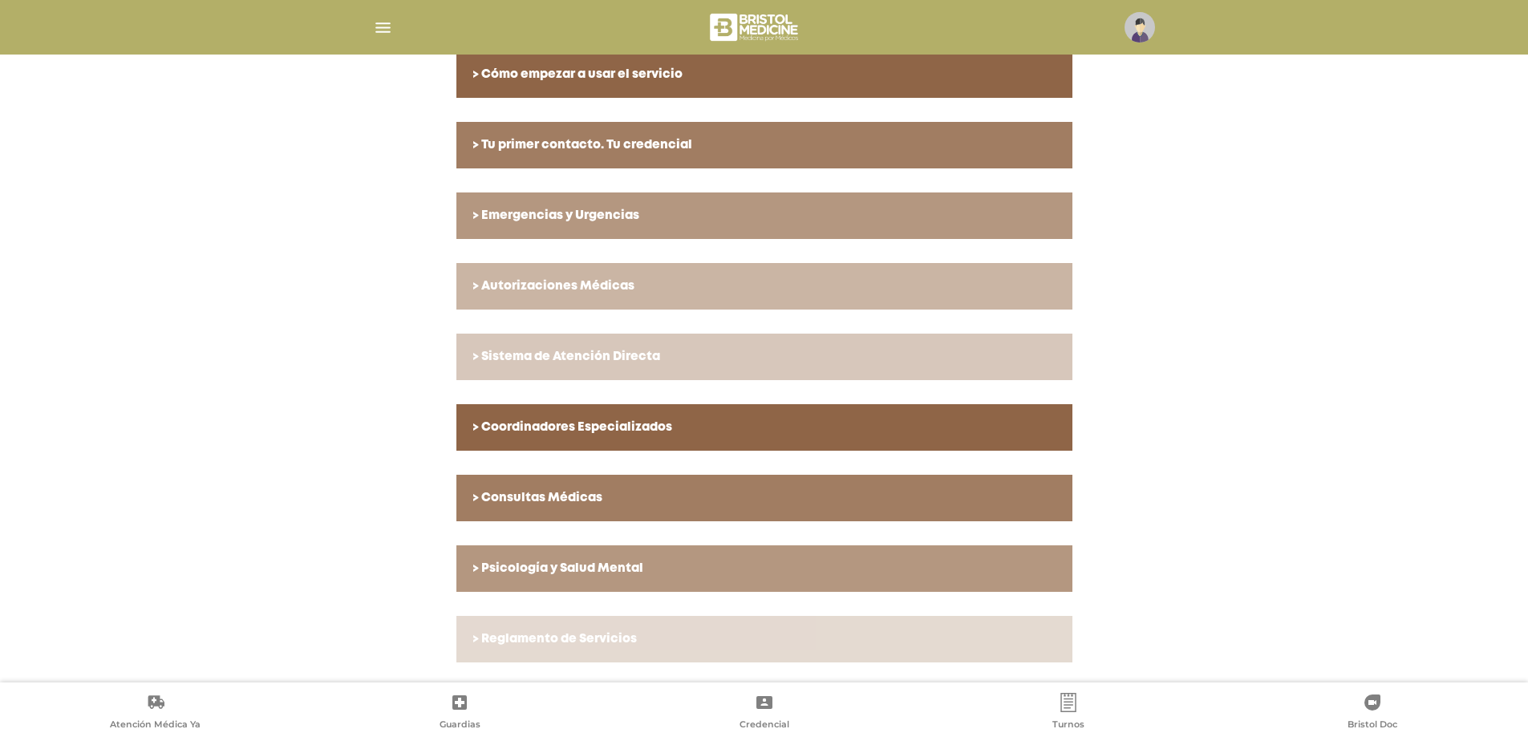
click at [485, 641] on h6 "> Reglamento de Servicios" at bounding box center [765, 639] width 584 height 14
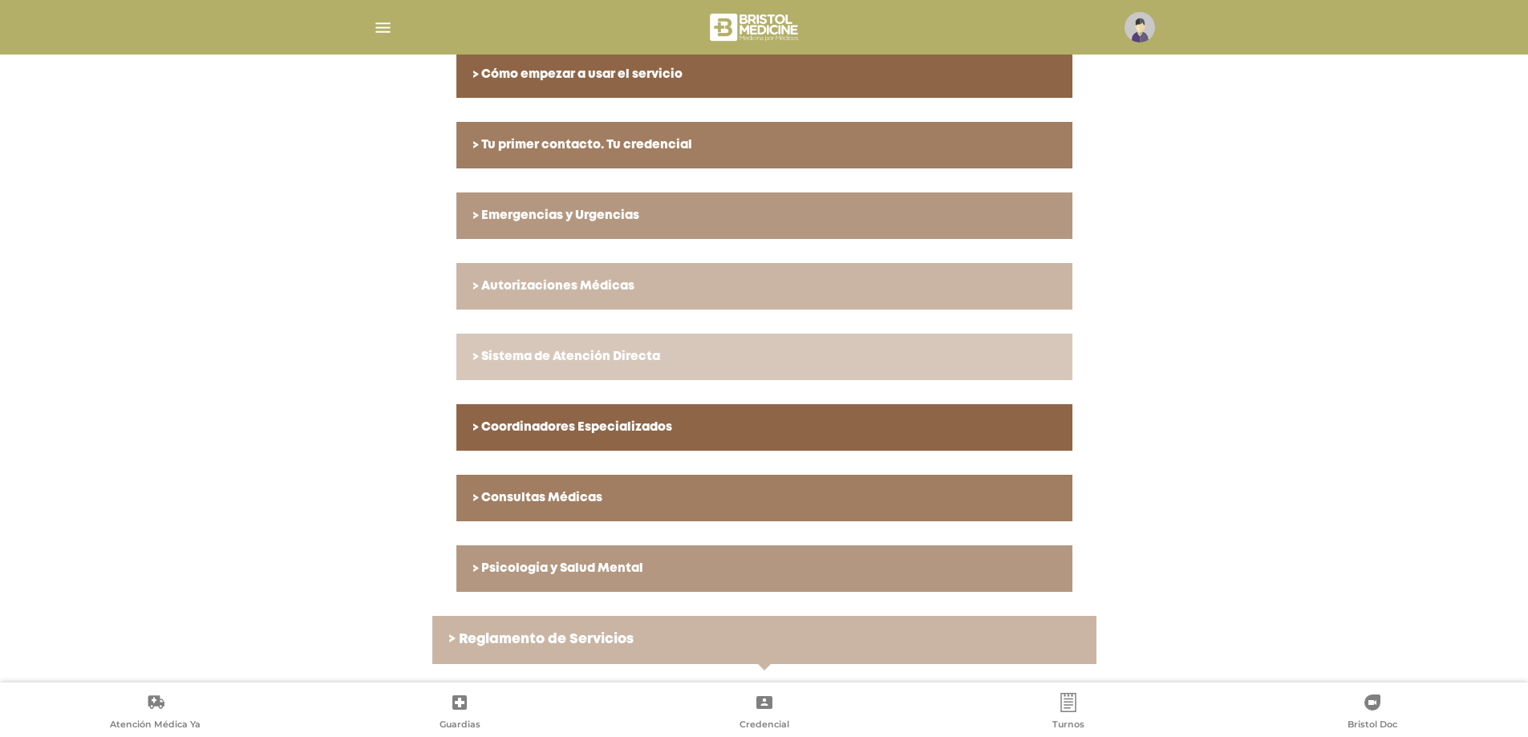
scroll to position [422, 0]
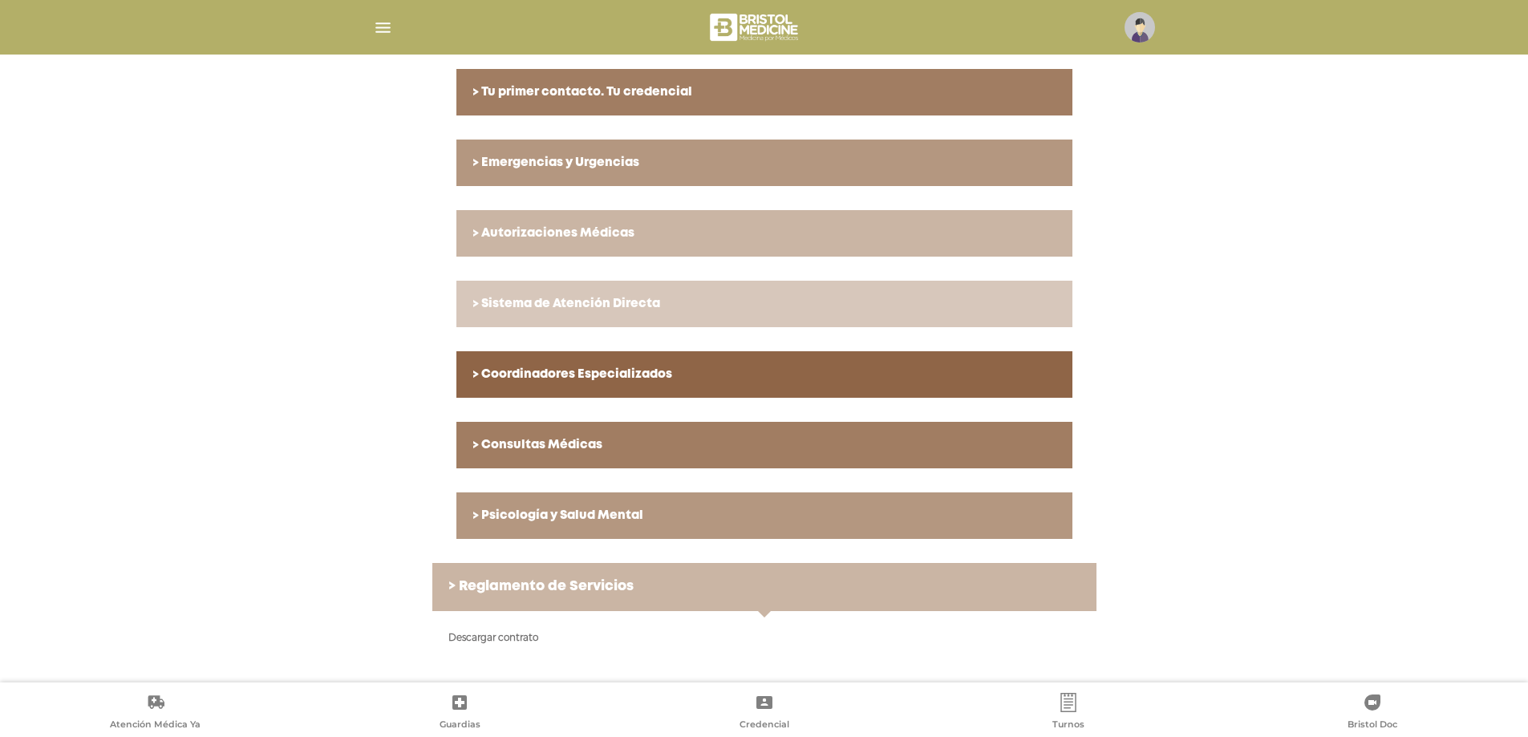
click at [452, 587] on h6 "> Reglamento de Servicios" at bounding box center [764, 587] width 632 height 16
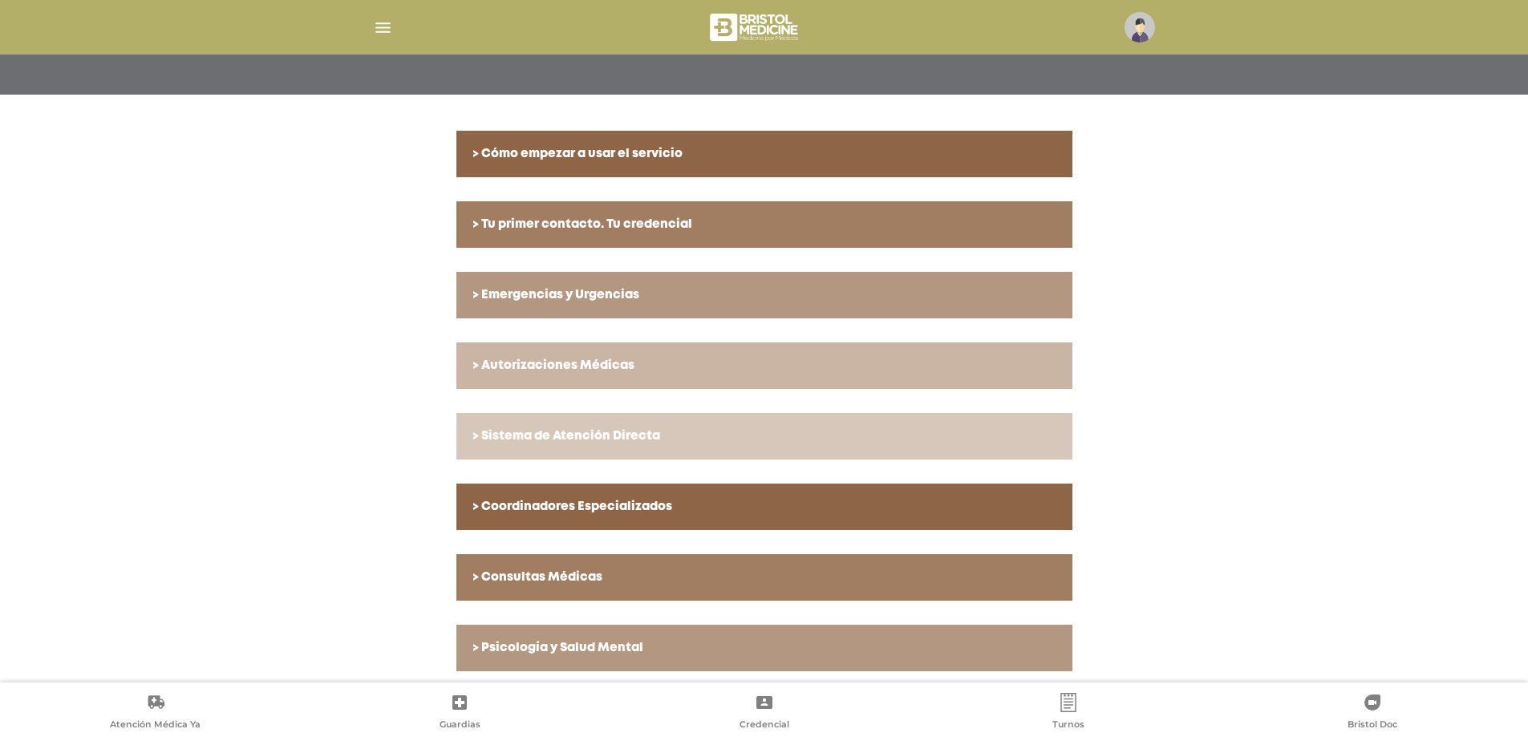
scroll to position [289, 0]
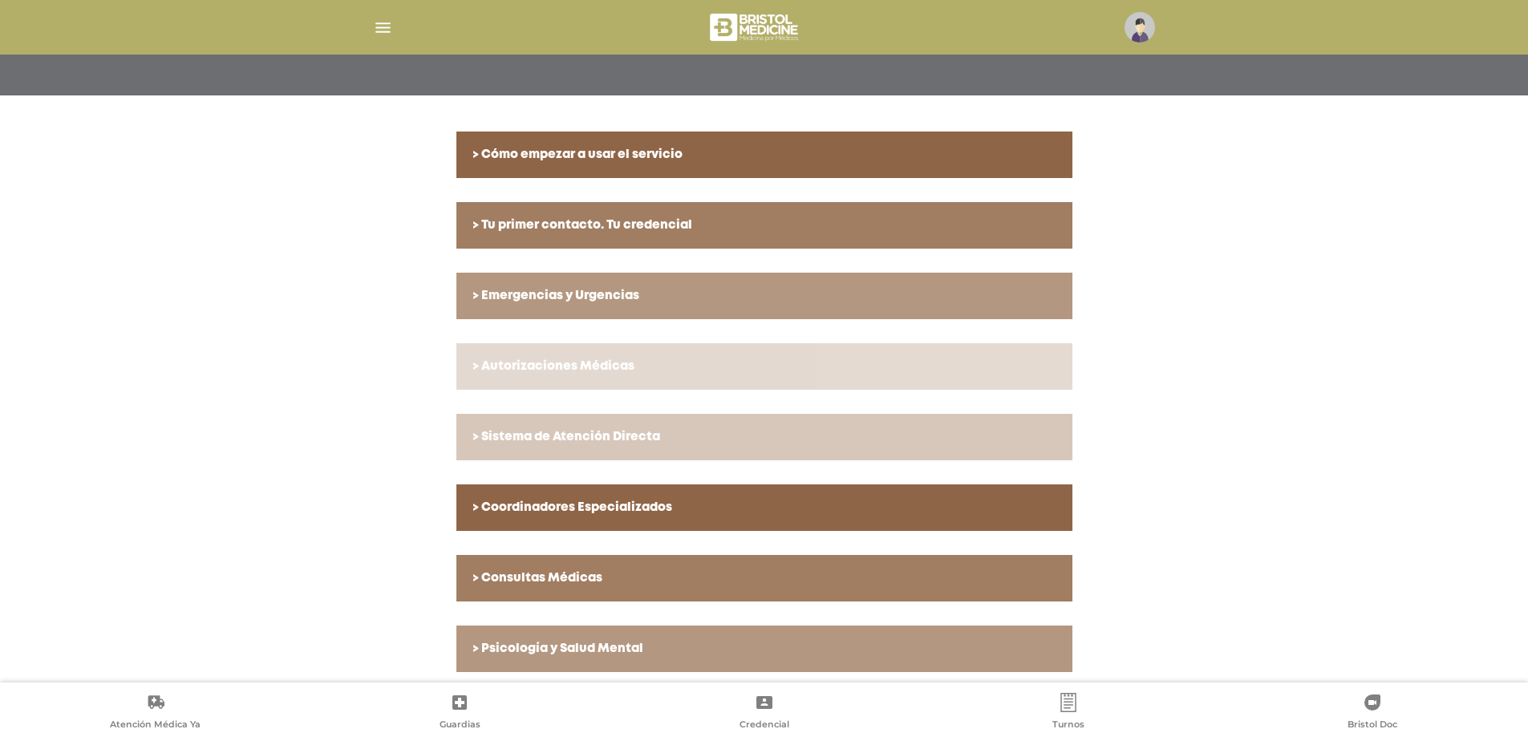
click at [478, 363] on h6 "> Autorizaciones Médicas" at bounding box center [765, 366] width 584 height 14
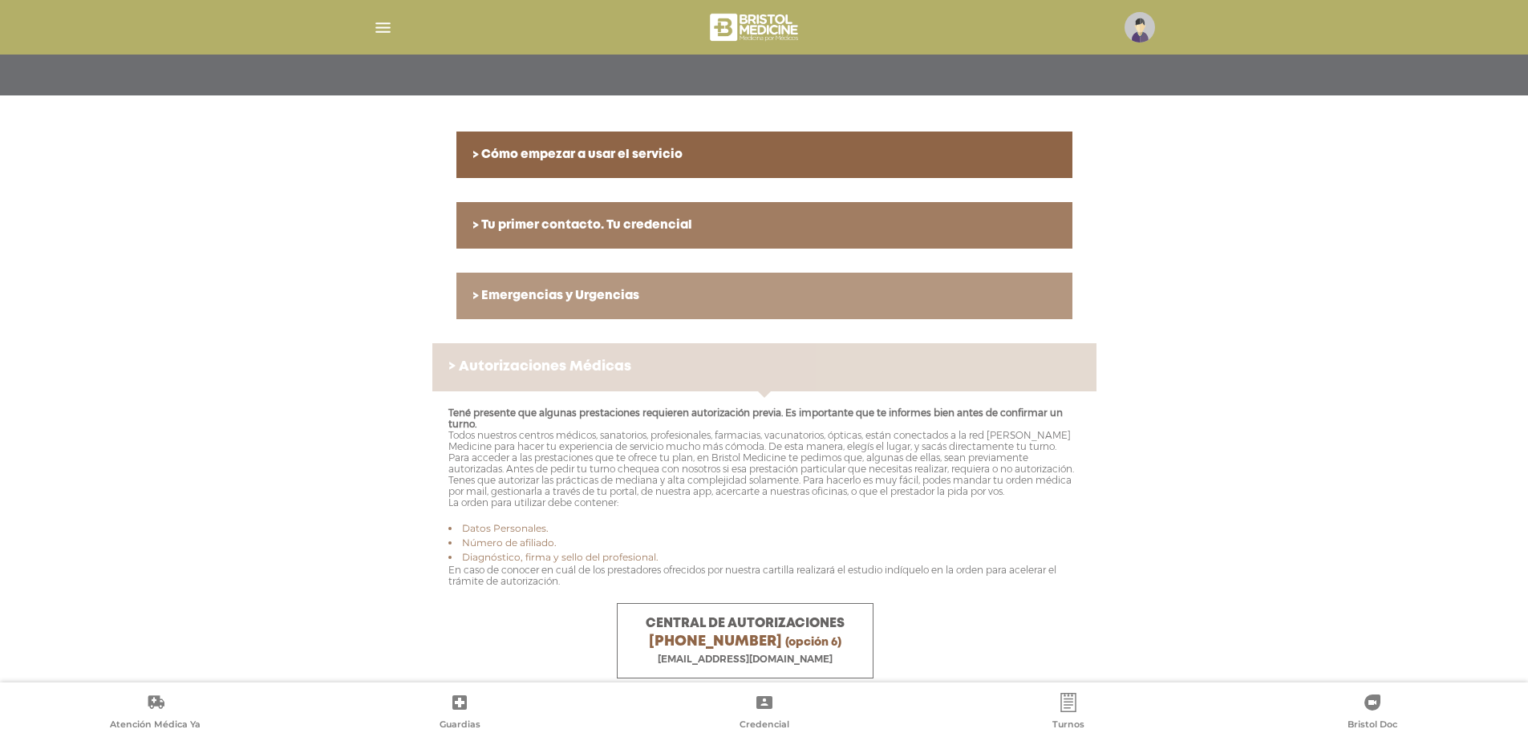
click at [478, 363] on h6 "> Autorizaciones Médicas" at bounding box center [764, 367] width 632 height 16
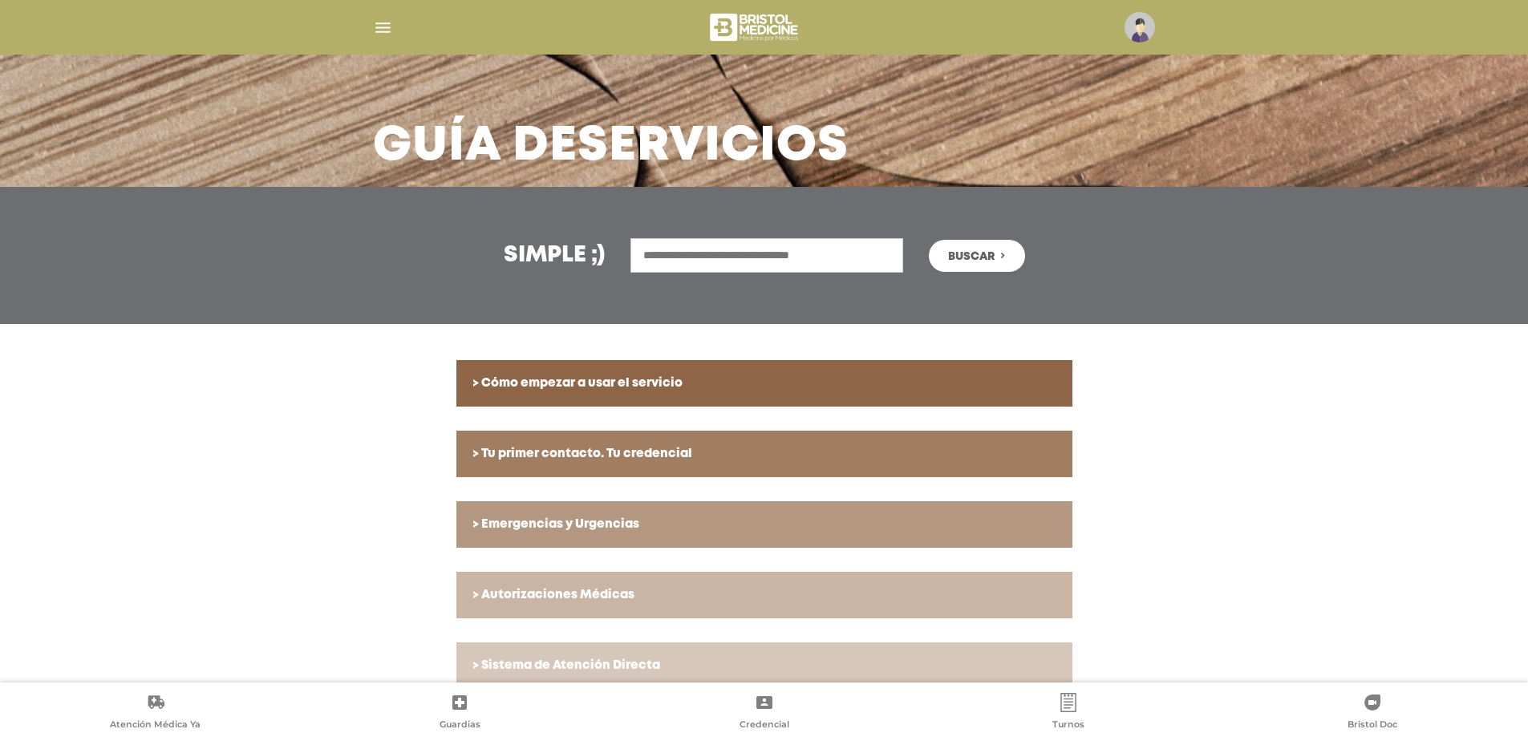
scroll to position [0, 0]
